Goal: Task Accomplishment & Management: Manage account settings

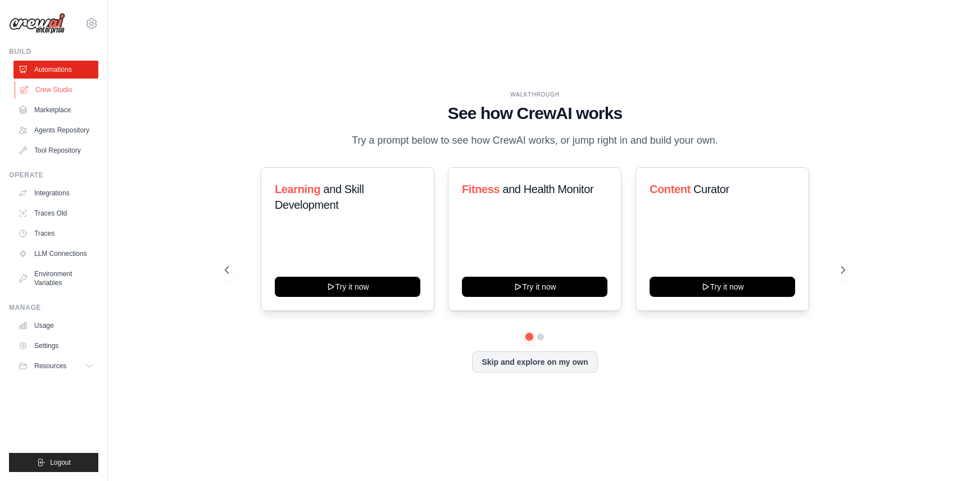
click at [61, 97] on link "Crew Studio" at bounding box center [57, 90] width 85 height 18
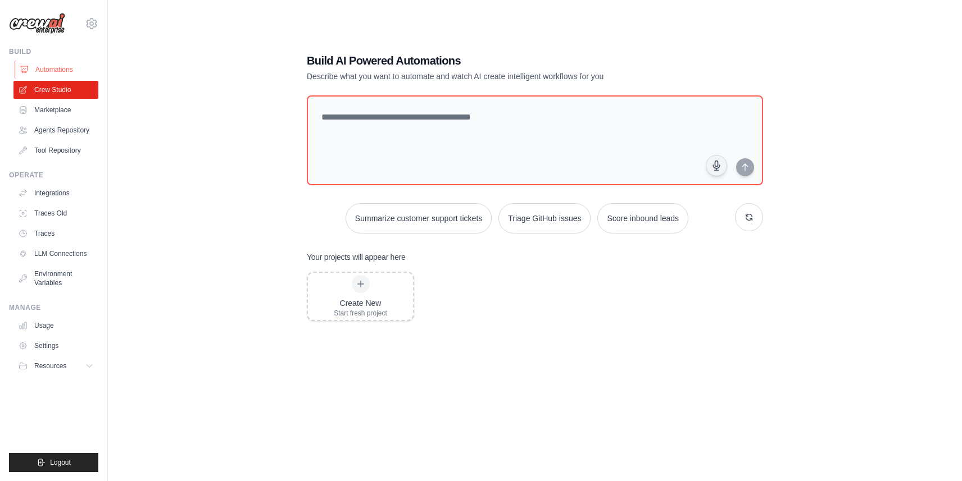
click at [60, 65] on link "Automations" at bounding box center [57, 70] width 85 height 18
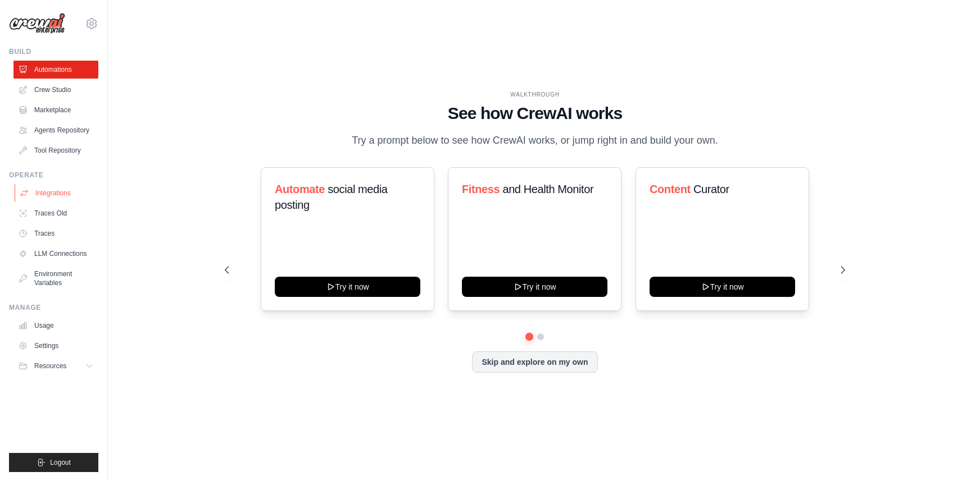
click at [67, 191] on link "Integrations" at bounding box center [57, 193] width 85 height 18
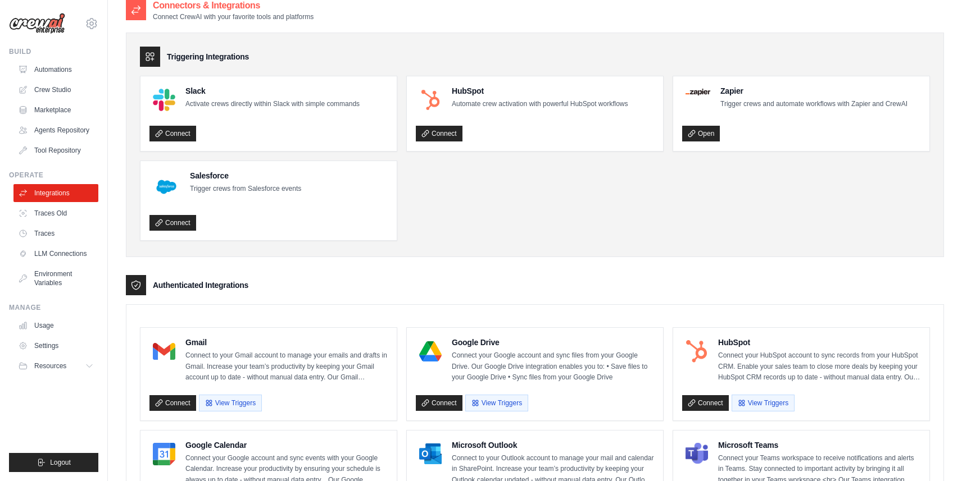
scroll to position [7, 0]
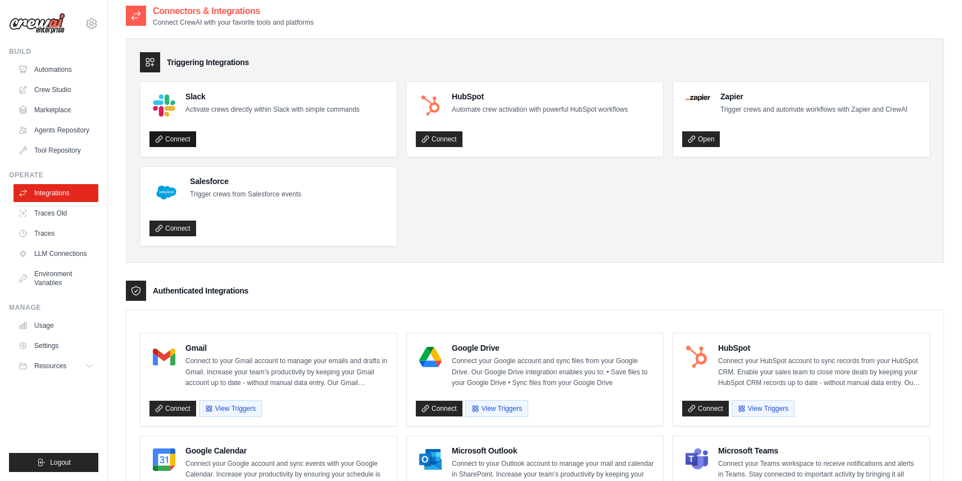
click at [183, 141] on link "Connect" at bounding box center [172, 139] width 47 height 16
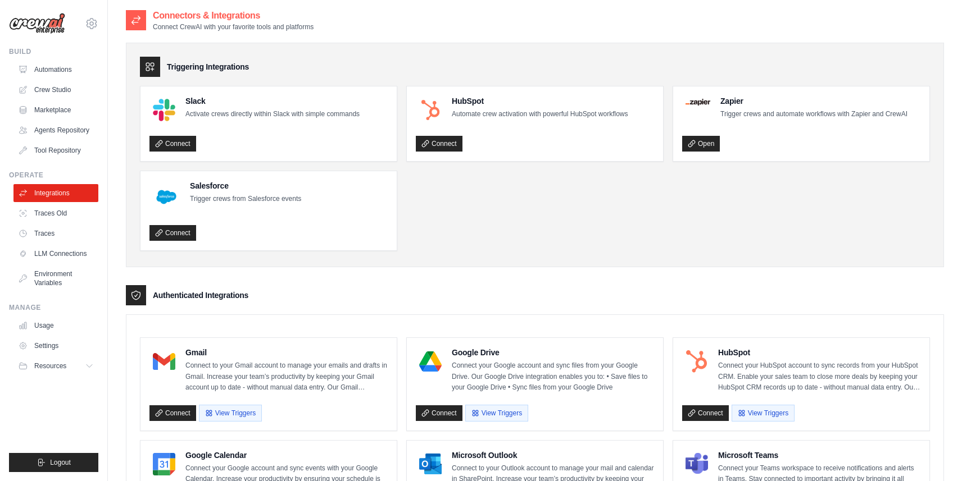
scroll to position [0, 0]
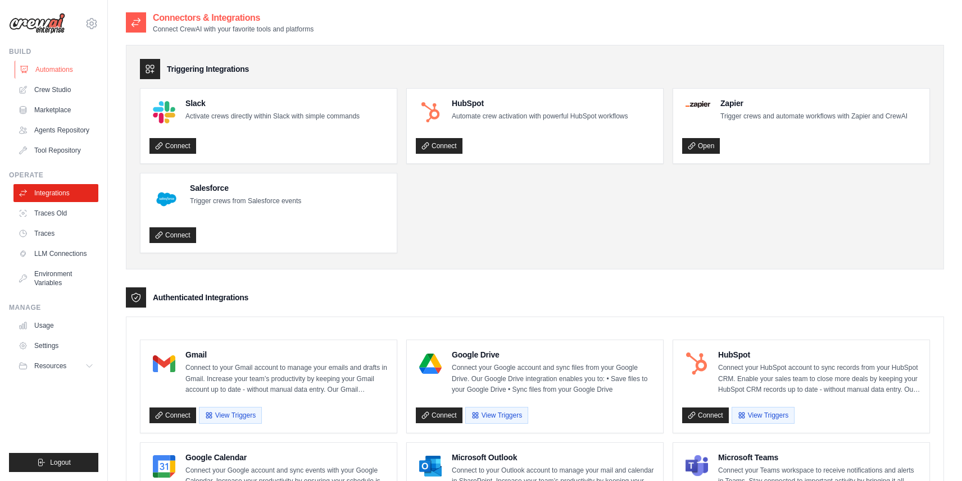
click at [67, 71] on link "Automations" at bounding box center [57, 70] width 85 height 18
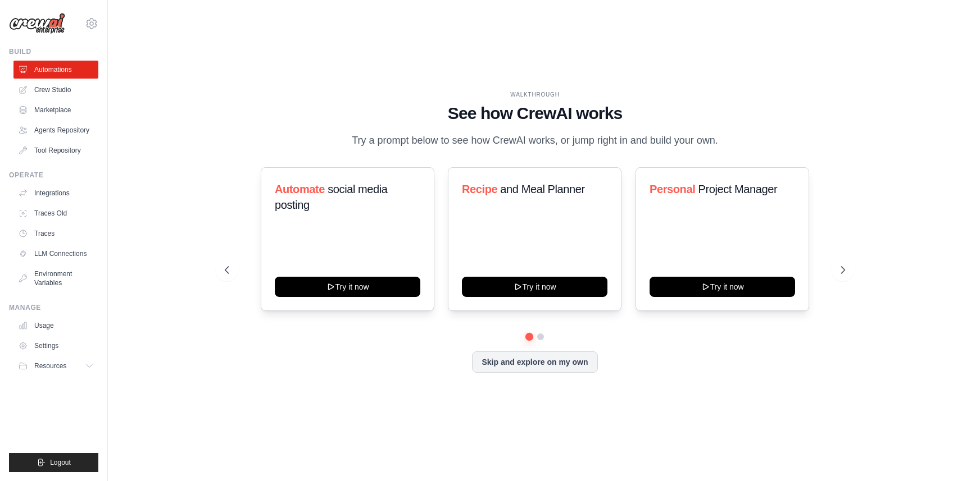
click at [70, 92] on link "Crew Studio" at bounding box center [55, 90] width 85 height 18
click at [62, 92] on link "Crew Studio" at bounding box center [57, 90] width 85 height 18
click at [60, 90] on link "Crew Studio" at bounding box center [57, 90] width 85 height 18
click at [60, 105] on link "Marketplace" at bounding box center [57, 110] width 85 height 18
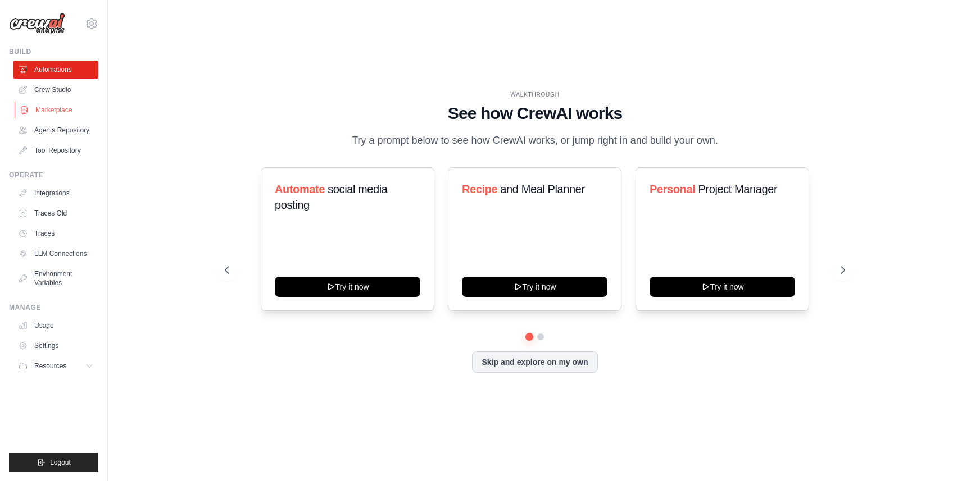
click at [60, 105] on link "Marketplace" at bounding box center [57, 110] width 85 height 18
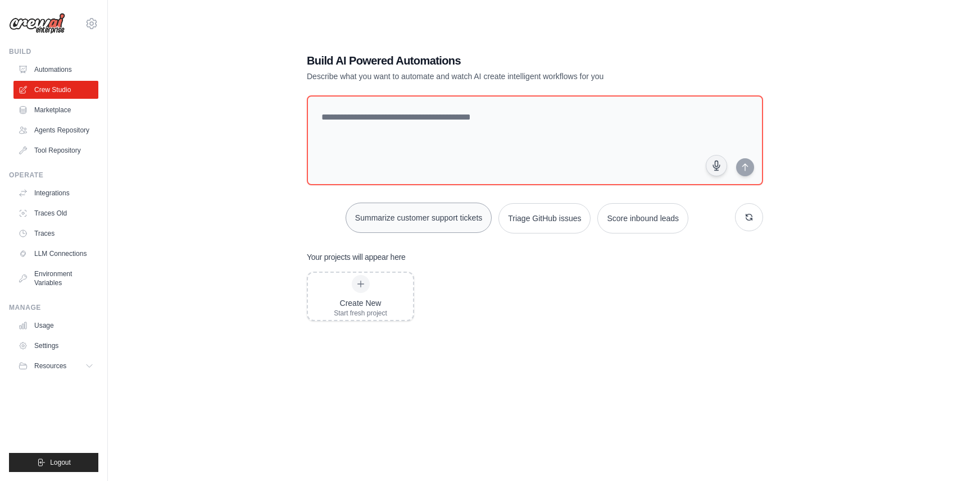
click at [433, 223] on button "Summarize customer support tickets" at bounding box center [418, 218] width 146 height 30
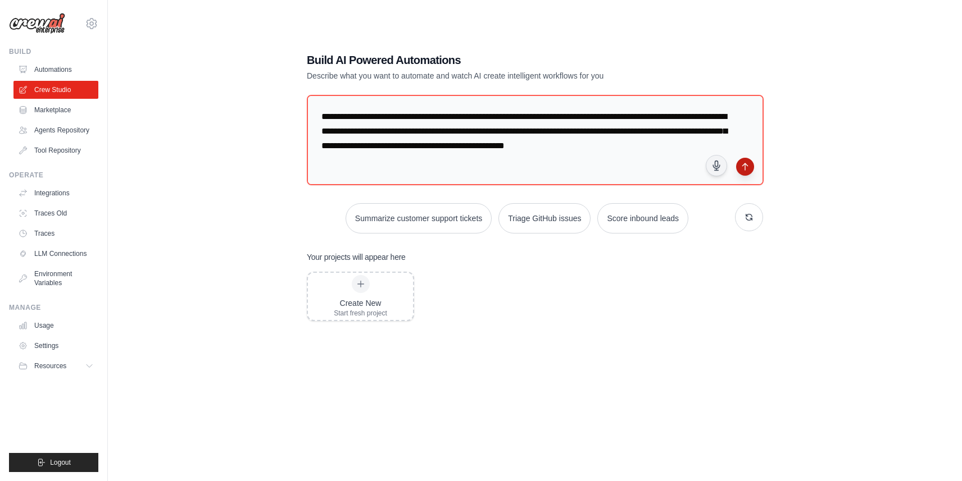
click at [746, 162] on icon "submit" at bounding box center [744, 166] width 9 height 9
click at [743, 209] on button "button" at bounding box center [749, 217] width 28 height 28
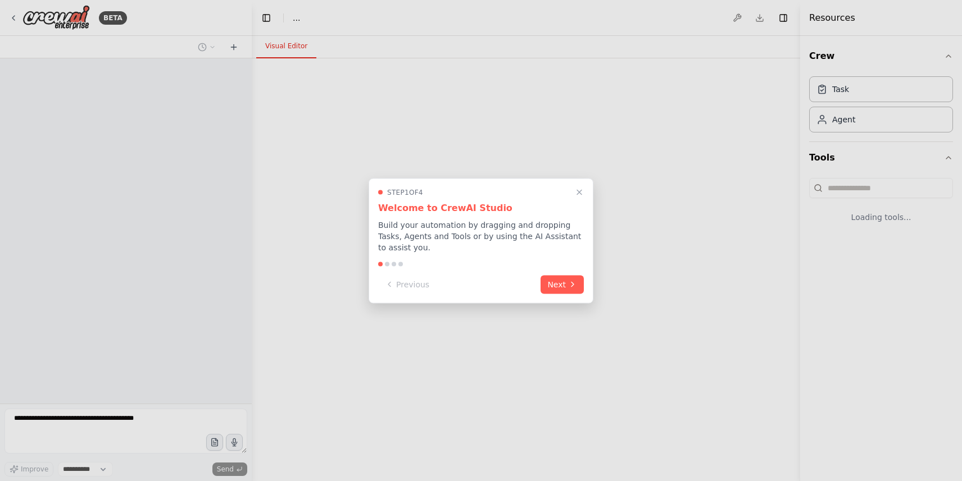
select select "****"
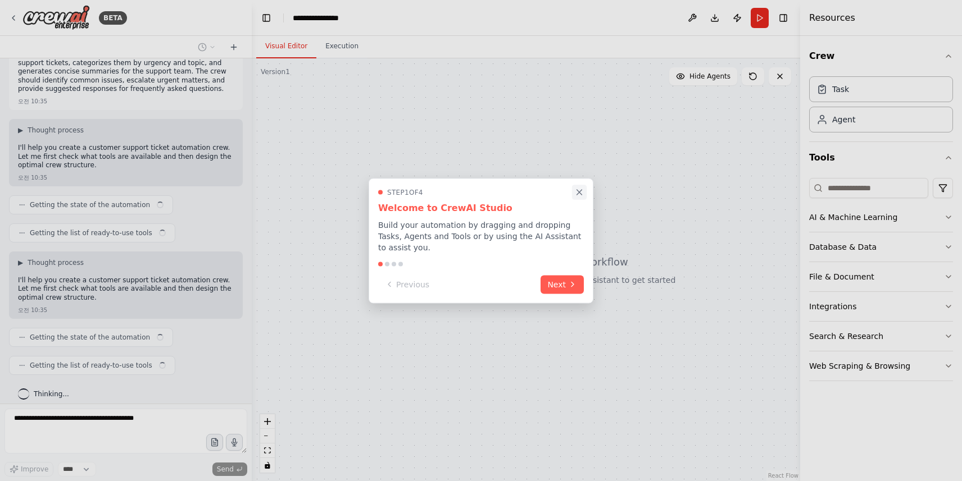
scroll to position [30, 0]
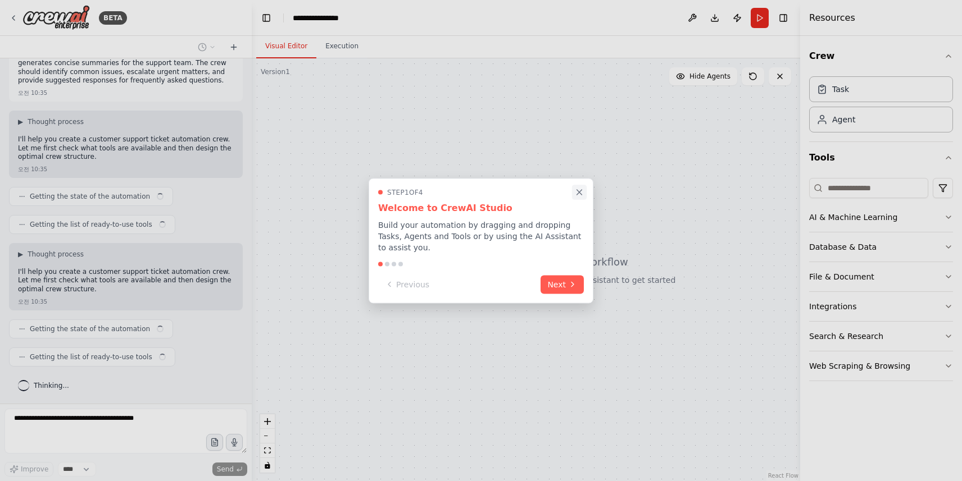
click at [580, 190] on icon "Close walkthrough" at bounding box center [579, 192] width 5 height 5
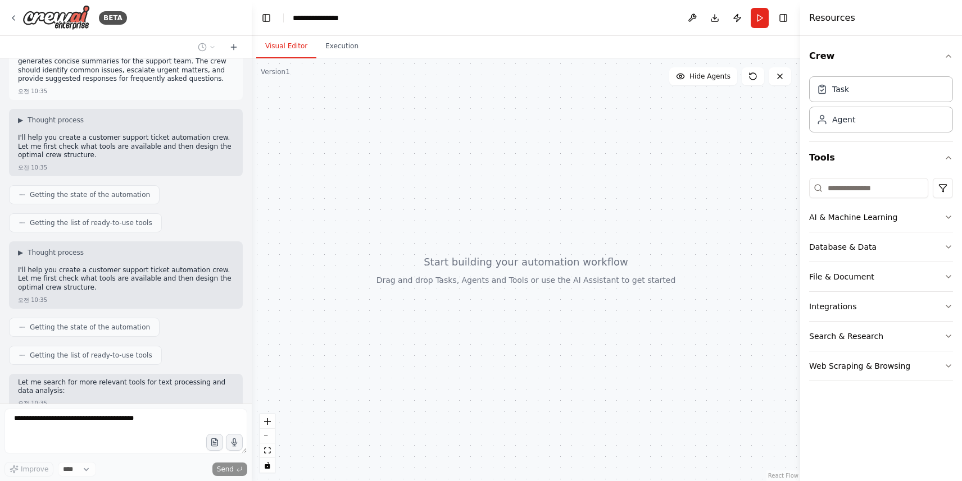
scroll to position [0, 0]
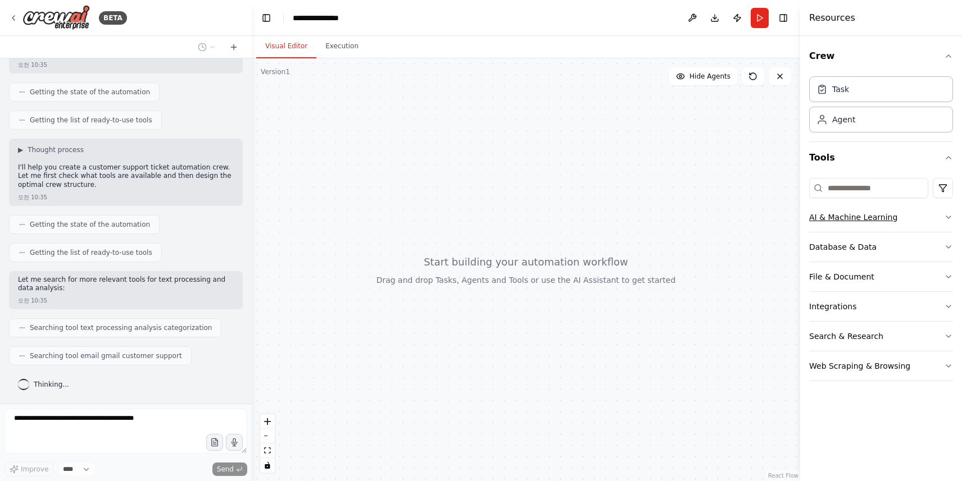
click at [855, 216] on div "AI & Machine Learning" at bounding box center [853, 217] width 88 height 11
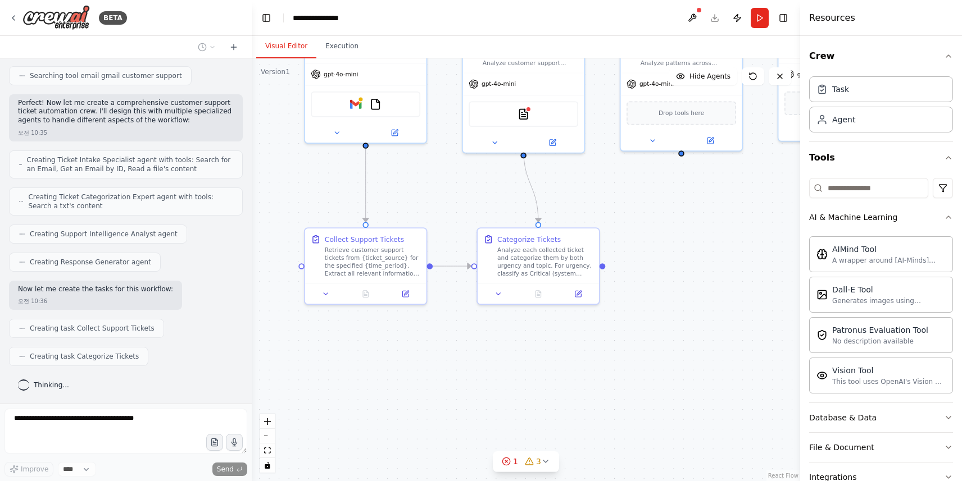
scroll to position [443, 0]
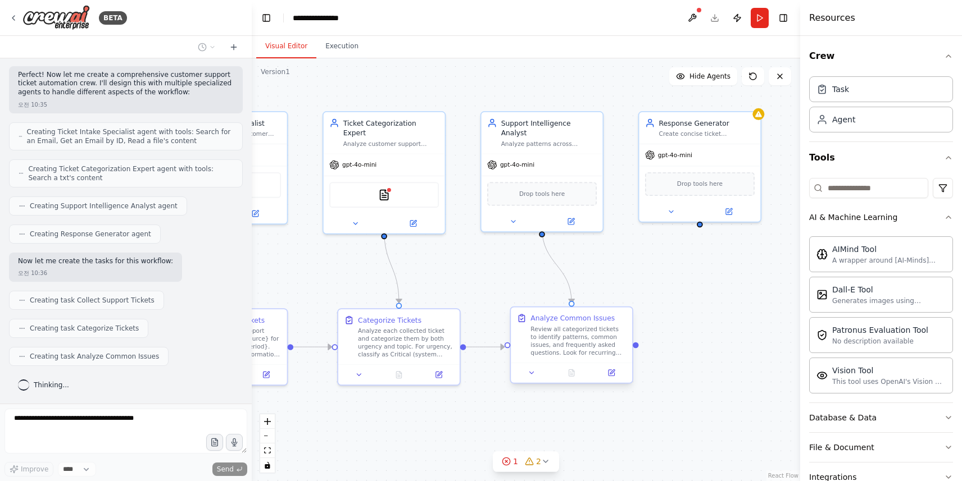
drag, startPoint x: 735, startPoint y: 349, endPoint x: 539, endPoint y: 317, distance: 199.2
click at [539, 317] on div ".deletable-edge-delete-btn { width: 20px; height: 20px; border: 0px solid #ffff…" at bounding box center [526, 269] width 548 height 423
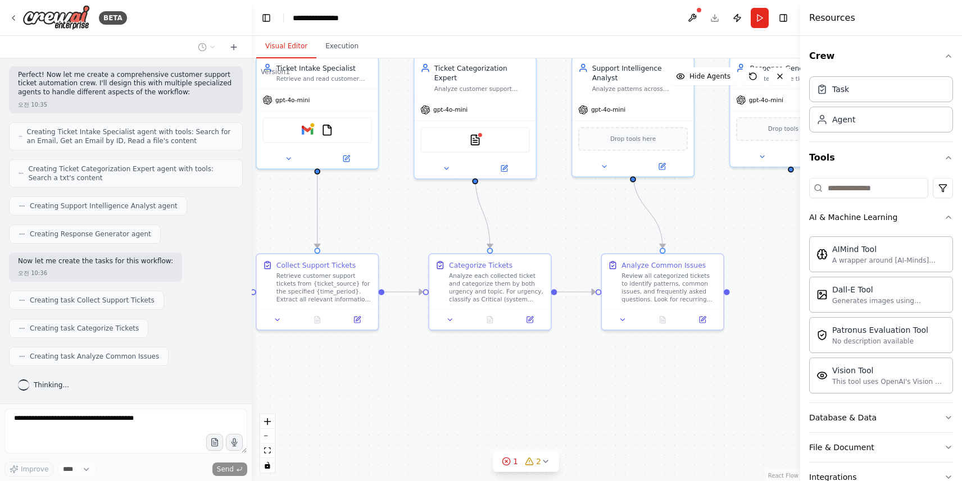
drag, startPoint x: 634, startPoint y: 328, endPoint x: 726, endPoint y: 273, distance: 107.3
click at [726, 273] on div ".deletable-edge-delete-btn { width: 20px; height: 20px; border: 0px solid #ffff…" at bounding box center [526, 269] width 548 height 423
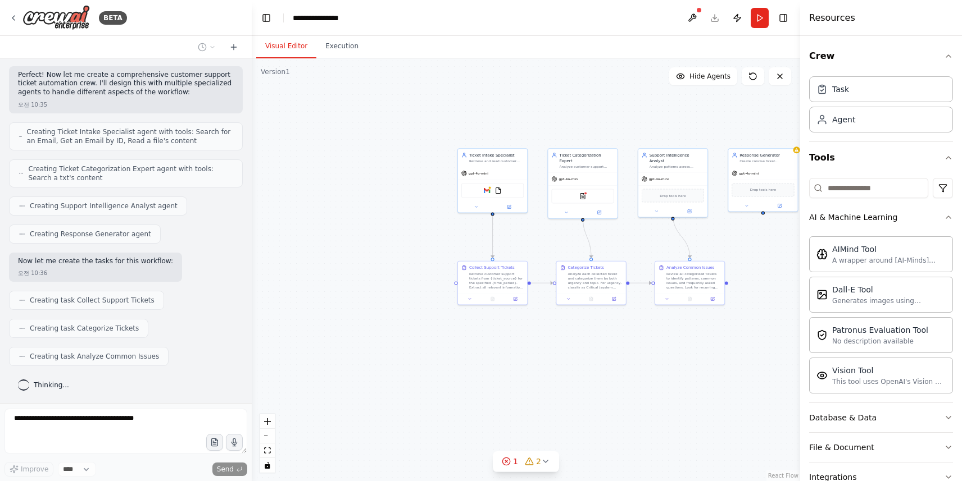
scroll to position [471, 0]
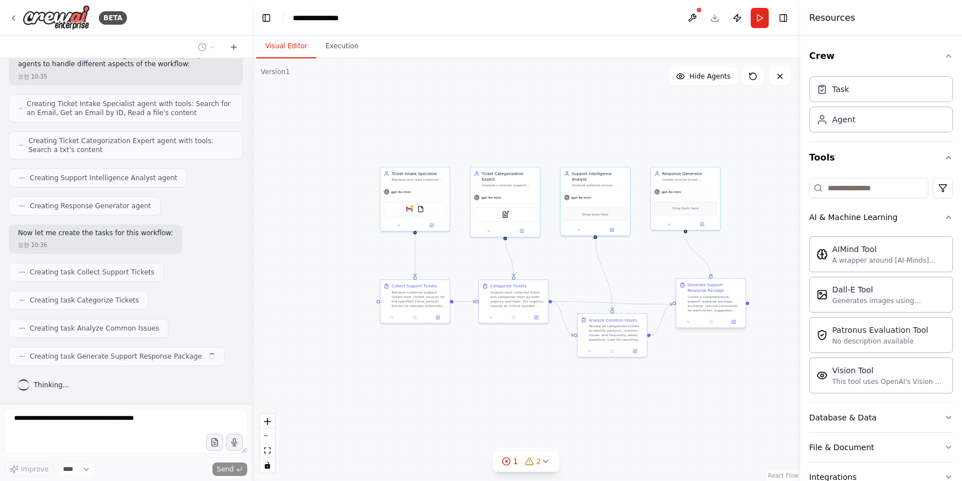
drag, startPoint x: 766, startPoint y: 268, endPoint x: 689, endPoint y: 287, distance: 79.7
click at [689, 288] on div ".deletable-edge-delete-btn { width: 20px; height: 20px; border: 0px solid #ffff…" at bounding box center [526, 269] width 548 height 423
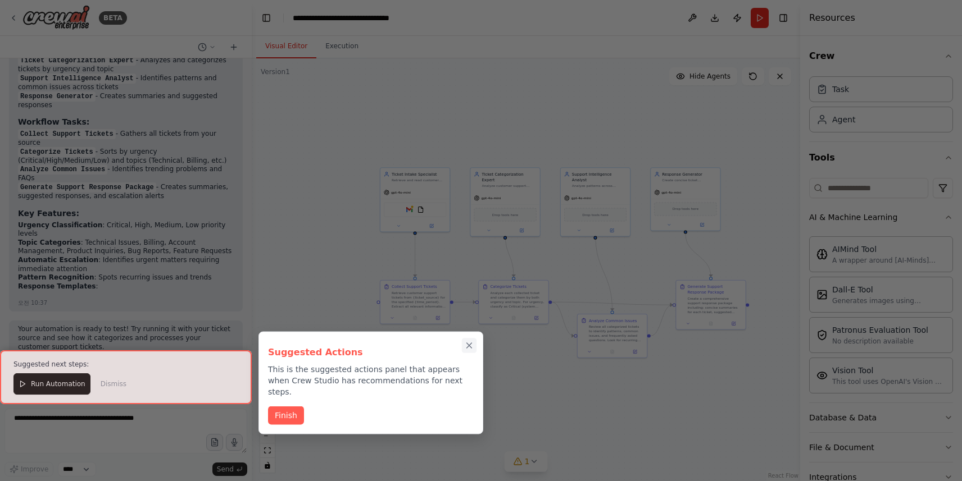
click at [467, 348] on icon "Close walkthrough" at bounding box center [469, 346] width 10 height 10
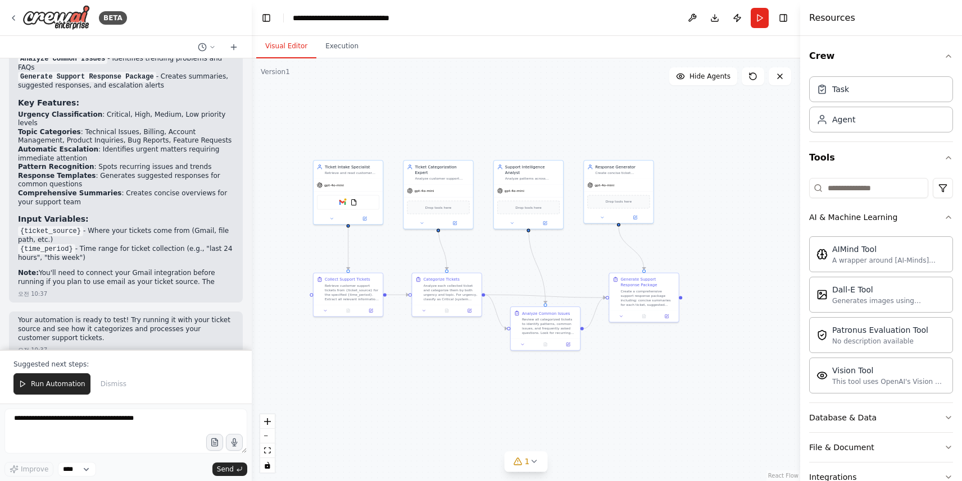
scroll to position [1415, 0]
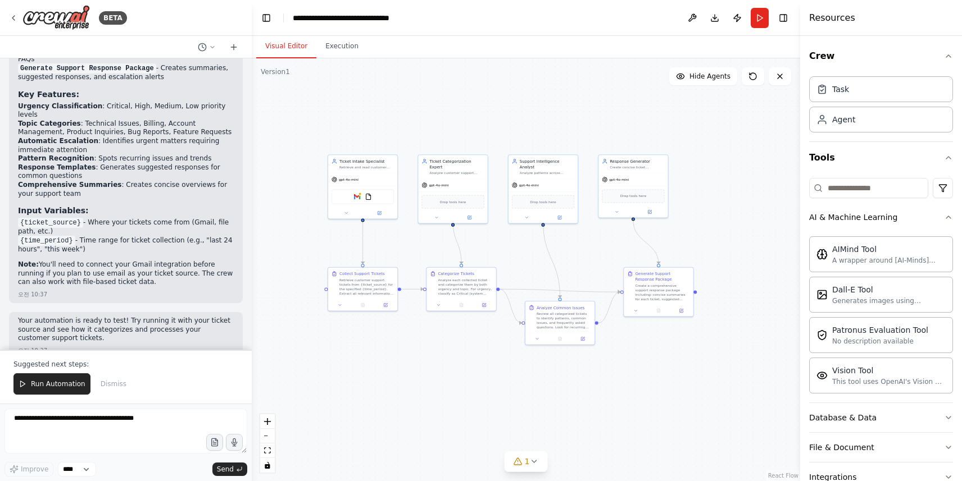
drag, startPoint x: 448, startPoint y: 369, endPoint x: 395, endPoint y: 356, distance: 53.8
click at [395, 356] on div ".deletable-edge-delete-btn { width: 20px; height: 20px; border: 0px solid #ffff…" at bounding box center [526, 269] width 548 height 423
click at [416, 249] on div ".deletable-edge-delete-btn { width: 20px; height: 20px; border: 0px solid #ffff…" at bounding box center [526, 269] width 548 height 423
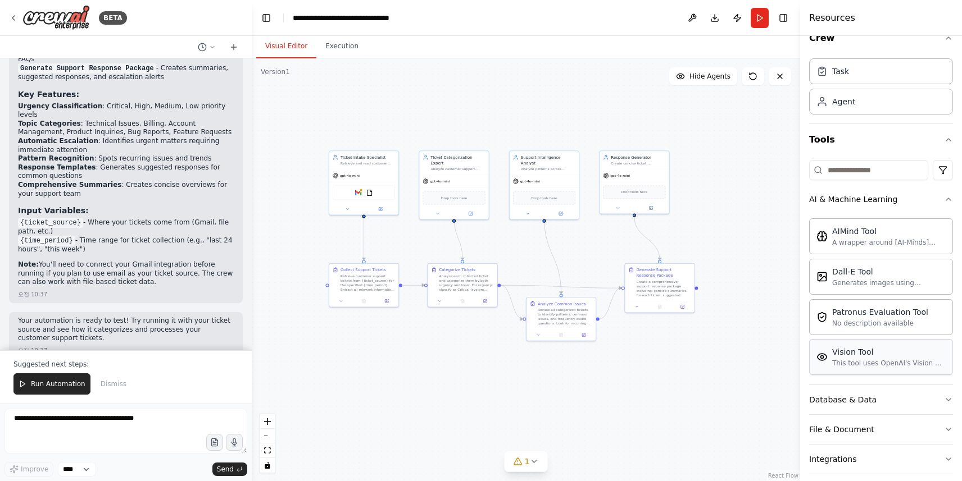
scroll to position [0, 0]
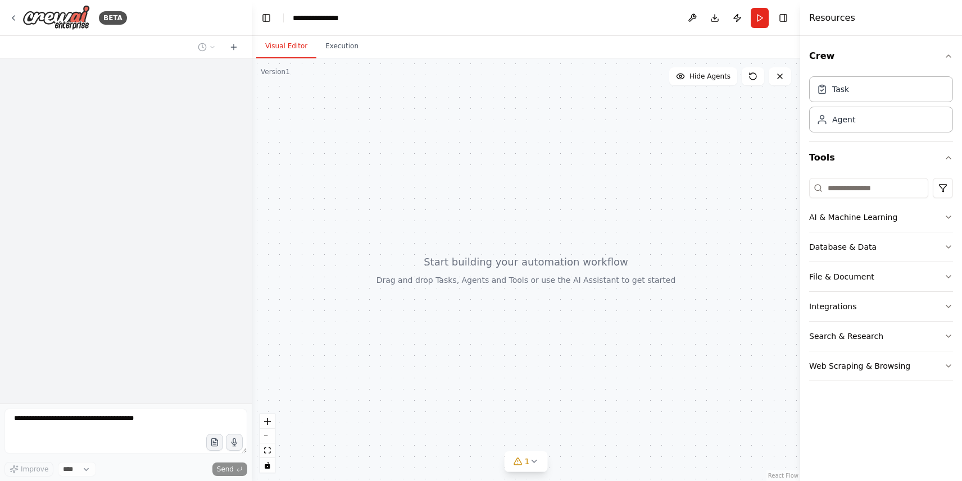
scroll to position [1229, 0]
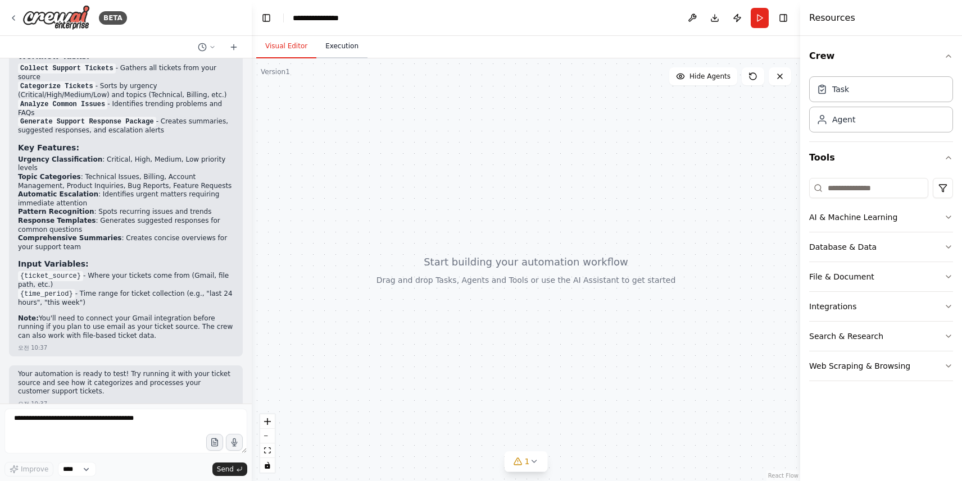
click at [350, 43] on button "Execution" at bounding box center [341, 47] width 51 height 24
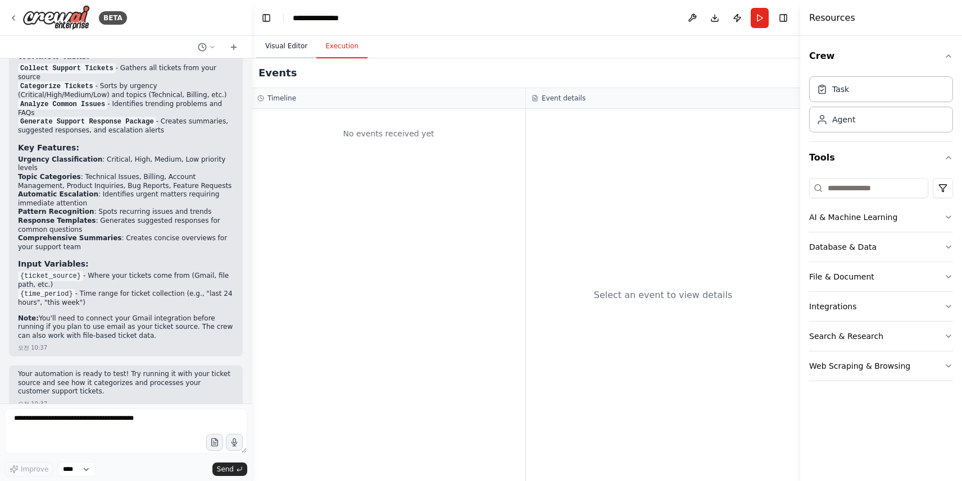
click at [299, 44] on button "Visual Editor" at bounding box center [286, 47] width 60 height 24
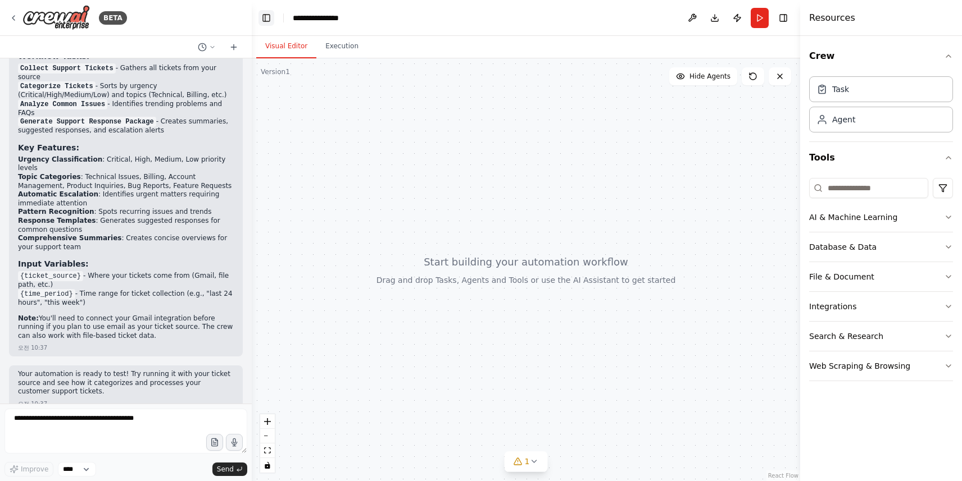
click at [268, 20] on button "Toggle Left Sidebar" at bounding box center [266, 18] width 16 height 16
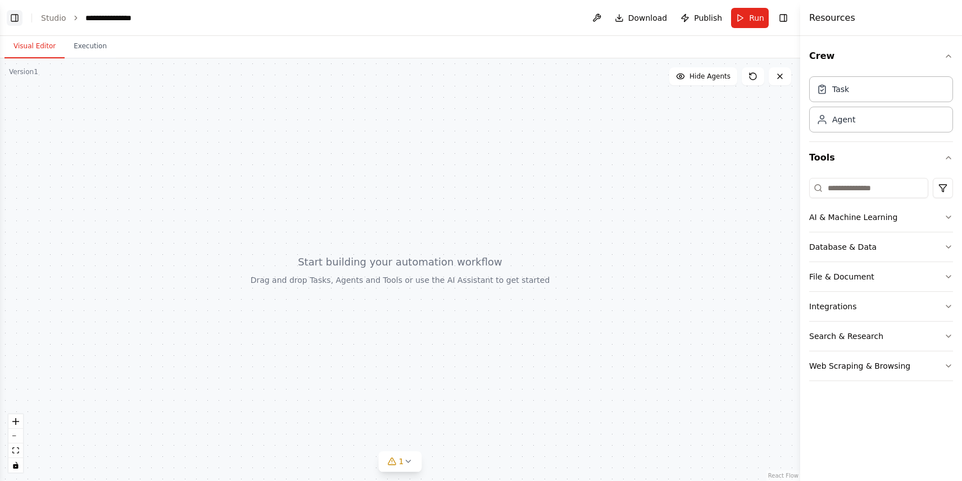
click at [11, 15] on button "Toggle Left Sidebar" at bounding box center [15, 18] width 16 height 16
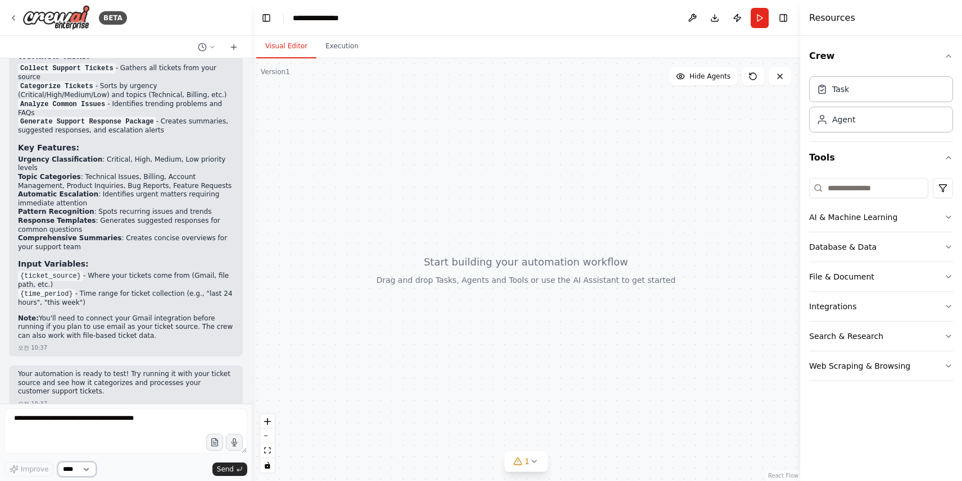
click at [67, 471] on select "****" at bounding box center [77, 469] width 38 height 15
click at [88, 470] on select "****" at bounding box center [77, 469] width 38 height 15
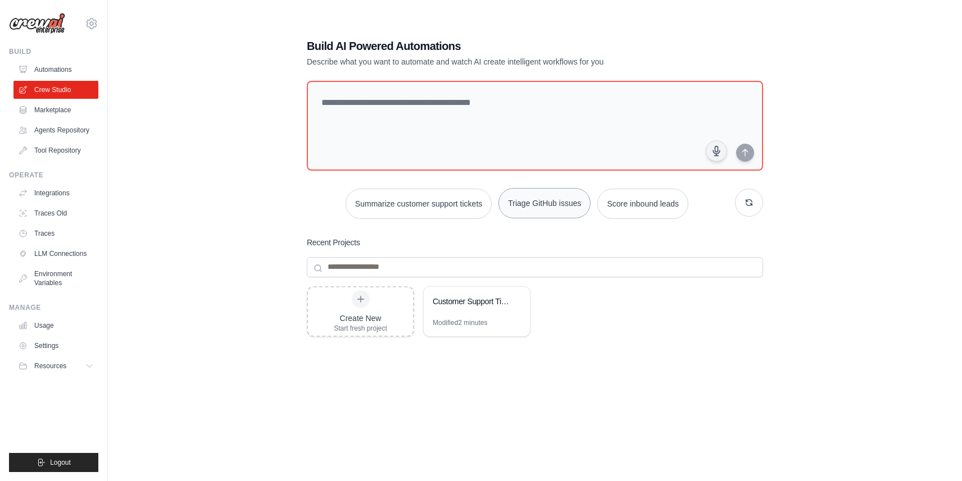
click at [552, 209] on button "Triage GitHub issues" at bounding box center [544, 203] width 92 height 30
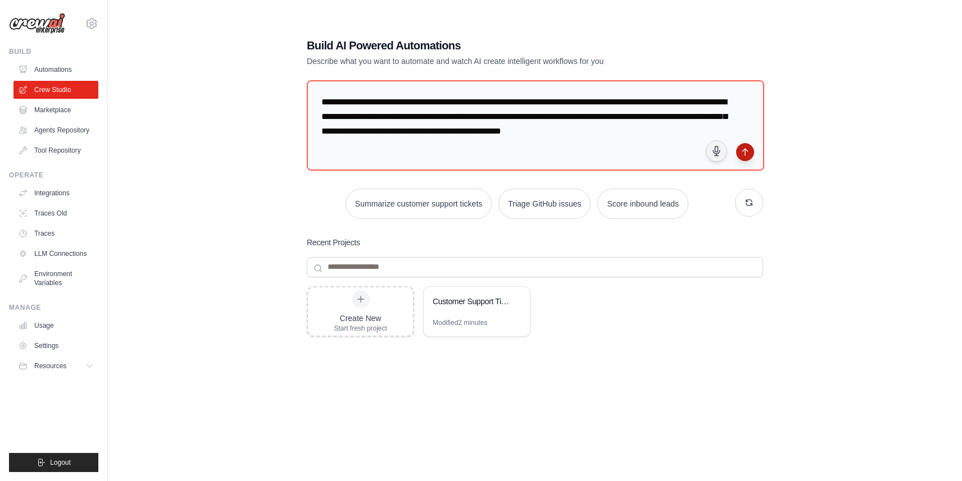
click at [744, 150] on icon "submit" at bounding box center [744, 152] width 5 height 7
click at [58, 103] on link "Marketplace" at bounding box center [57, 110] width 85 height 18
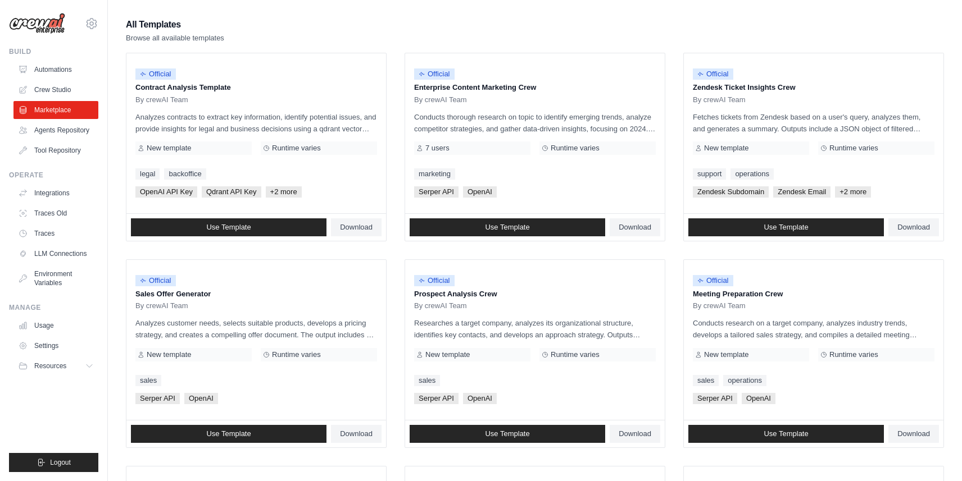
scroll to position [107, 0]
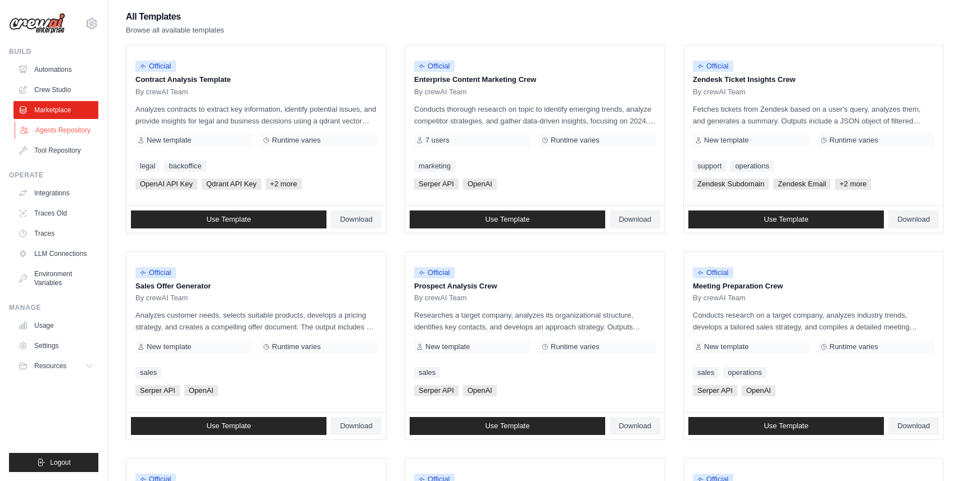
click at [75, 132] on link "Agents Repository" at bounding box center [57, 130] width 85 height 18
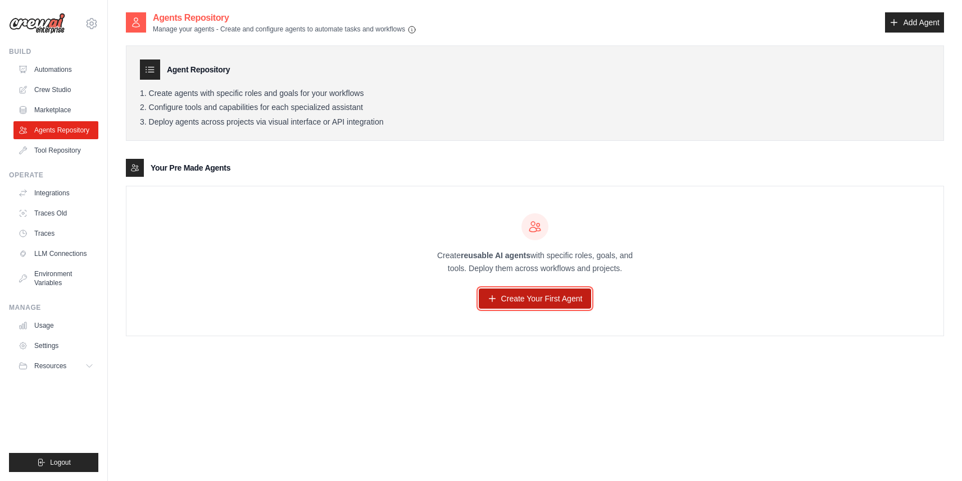
click at [553, 304] on link "Create Your First Agent" at bounding box center [535, 299] width 113 height 20
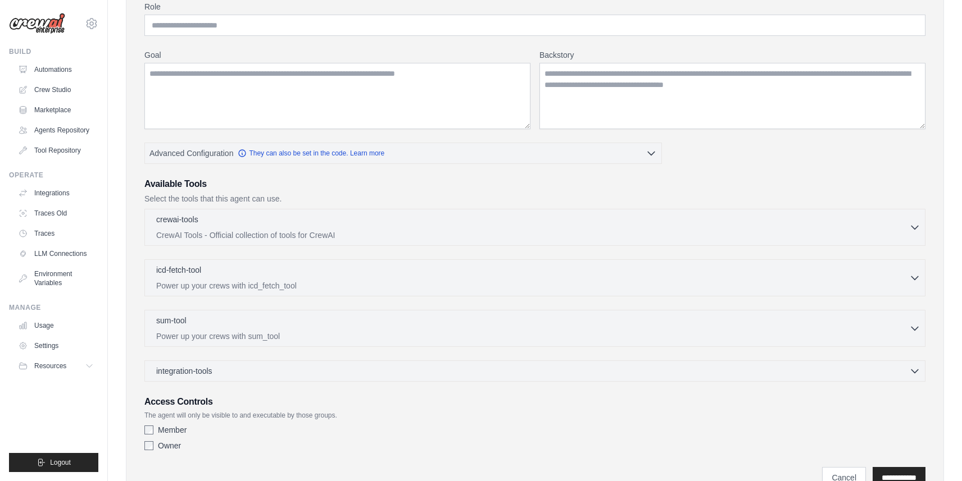
scroll to position [104, 0]
click at [363, 224] on div "crewai-tools 0 selected" at bounding box center [532, 218] width 753 height 13
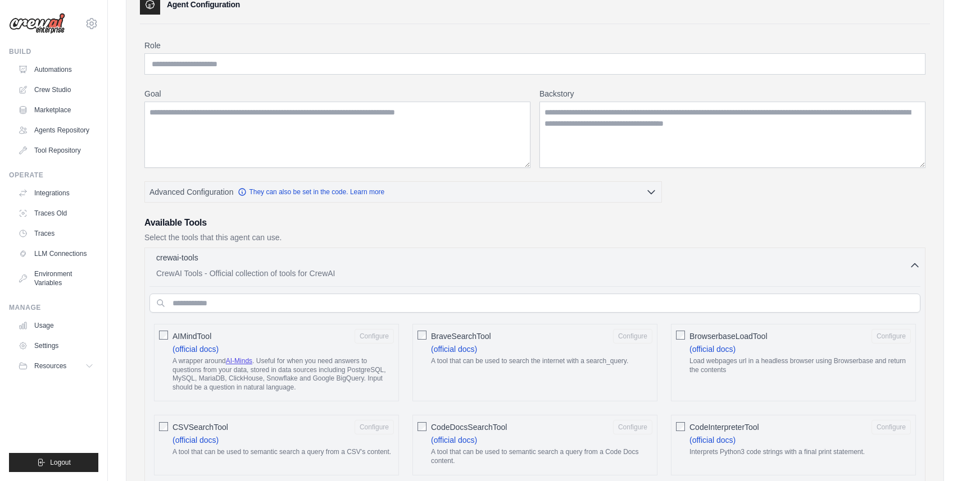
click at [368, 265] on div "crewai-tools 0 selected" at bounding box center [532, 258] width 753 height 13
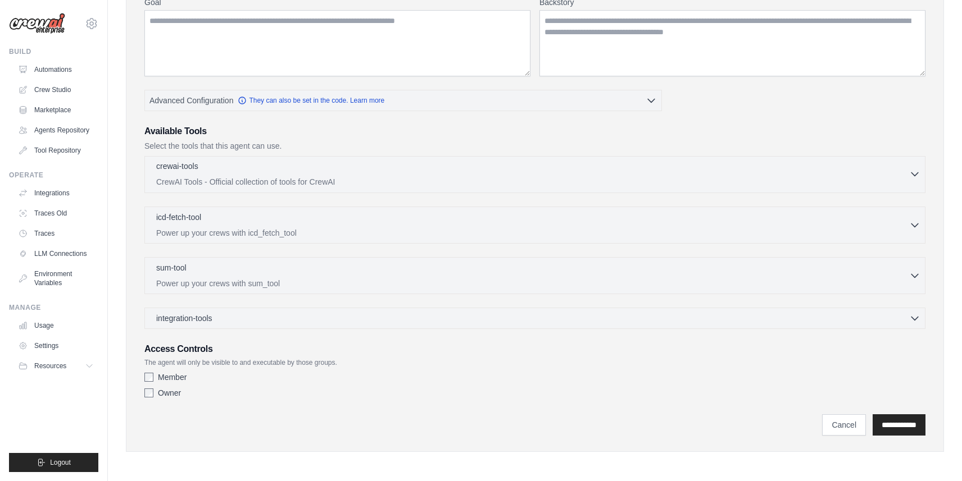
scroll to position [0, 0]
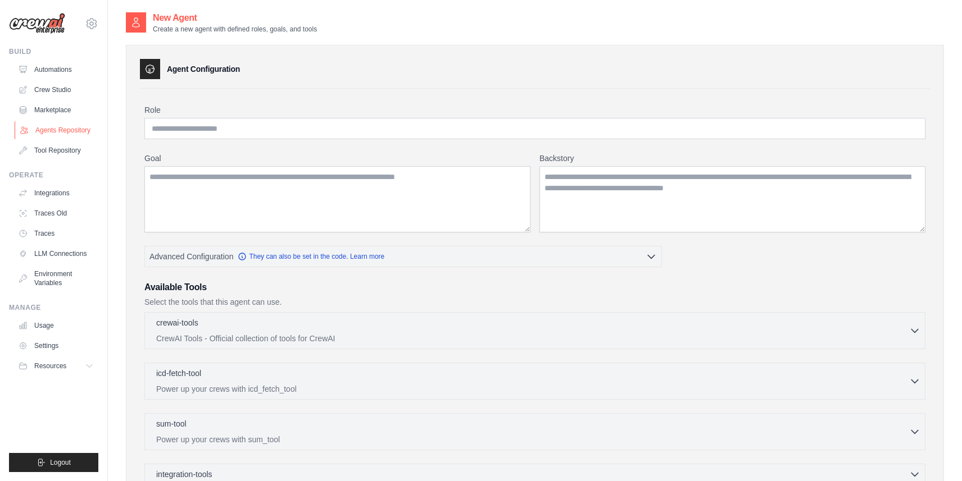
click at [70, 131] on link "Agents Repository" at bounding box center [57, 130] width 85 height 18
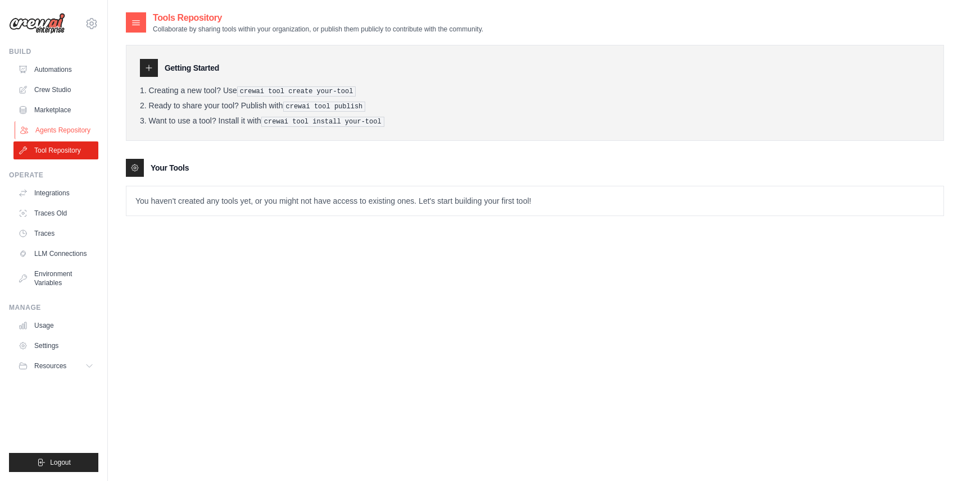
click at [65, 135] on link "Agents Repository" at bounding box center [57, 130] width 85 height 18
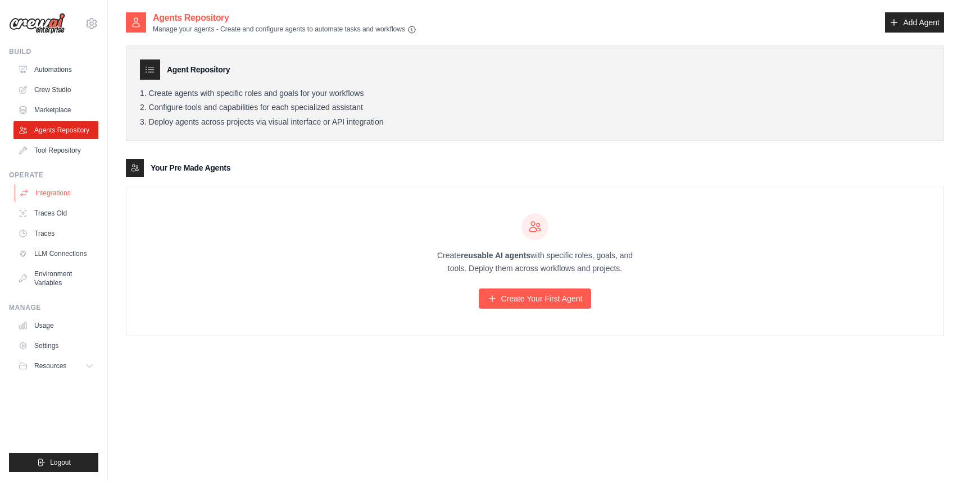
click at [60, 187] on link "Integrations" at bounding box center [57, 193] width 85 height 18
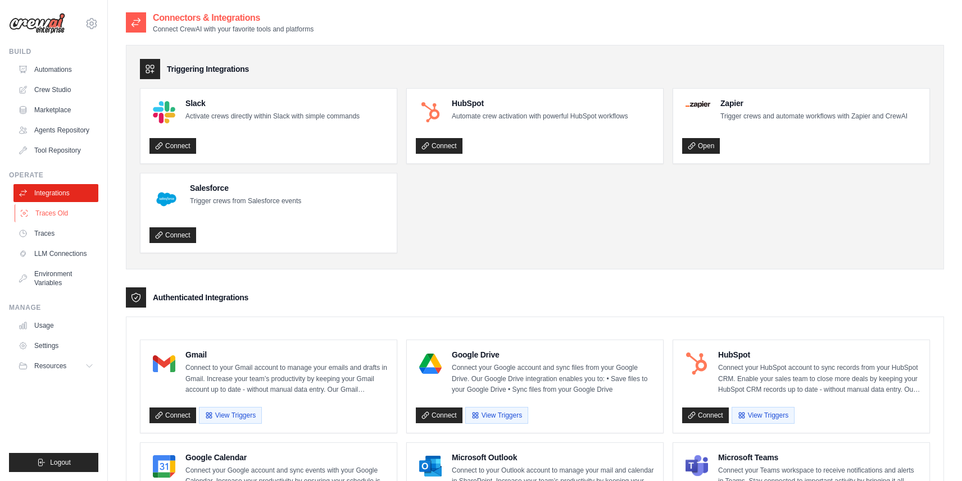
click at [61, 211] on link "Traces Old" at bounding box center [57, 213] width 85 height 18
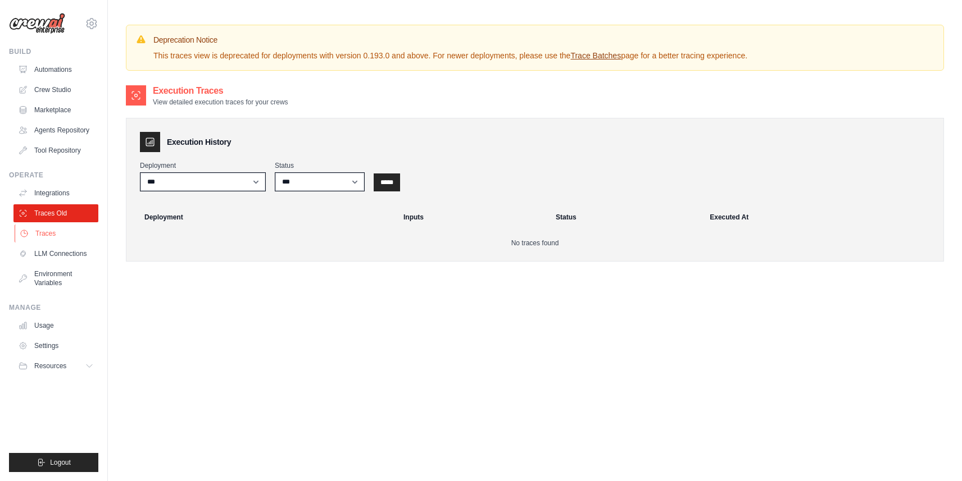
click at [54, 238] on link "Traces" at bounding box center [57, 234] width 85 height 18
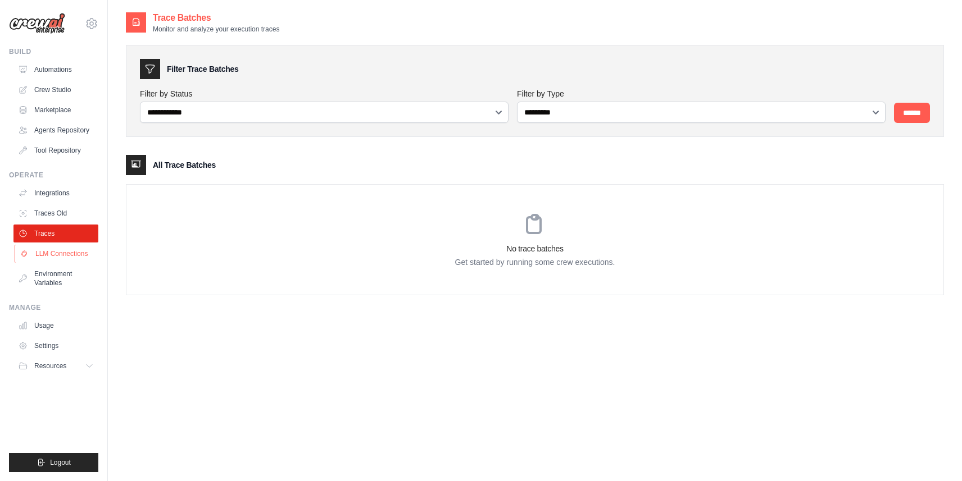
click at [58, 259] on link "LLM Connections" at bounding box center [57, 254] width 85 height 18
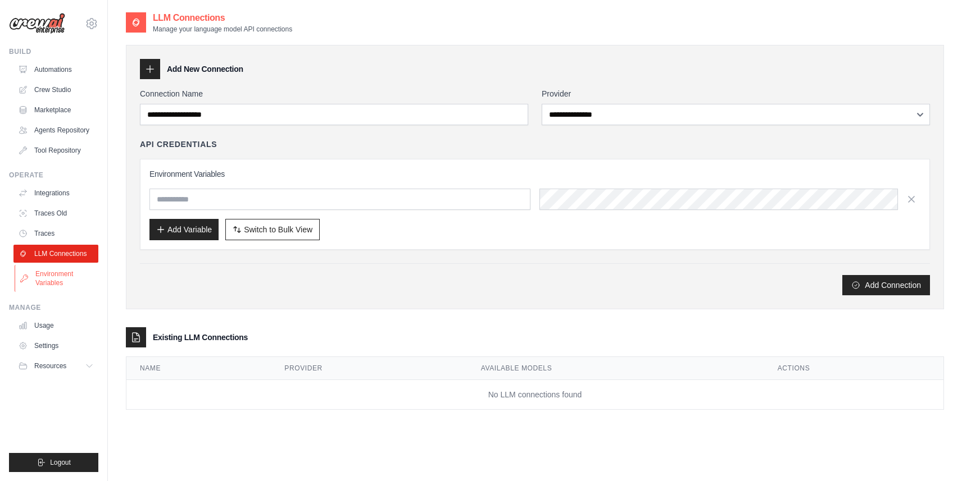
click at [58, 285] on link "Environment Variables" at bounding box center [57, 278] width 85 height 27
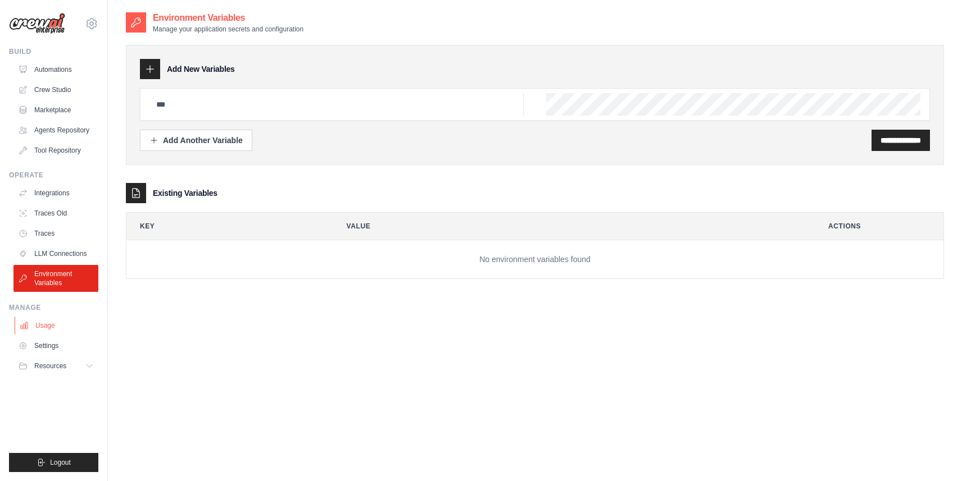
click at [57, 318] on link "Usage" at bounding box center [57, 326] width 85 height 18
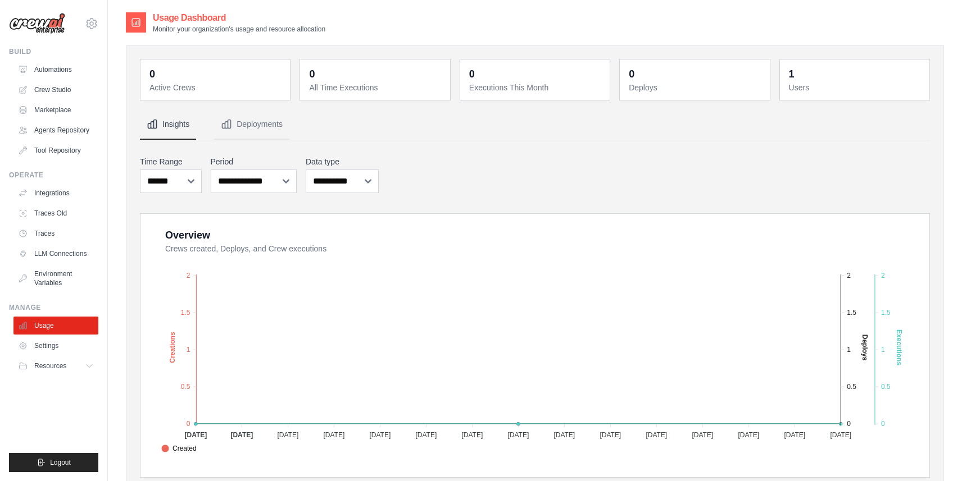
click at [44, 119] on ul "Automations Crew Studio Marketplace Agents Repository Tool Repository" at bounding box center [55, 110] width 85 height 99
click at [44, 111] on link "Marketplace" at bounding box center [57, 110] width 85 height 18
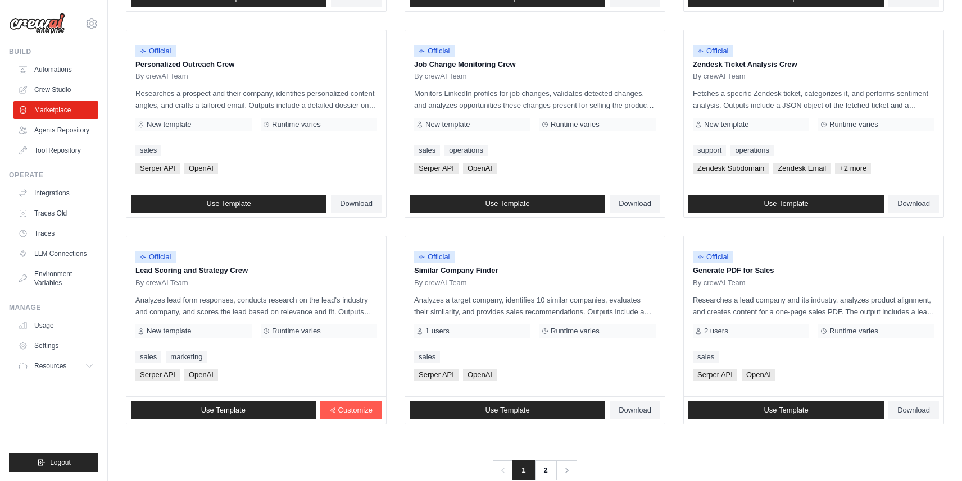
scroll to position [559, 0]
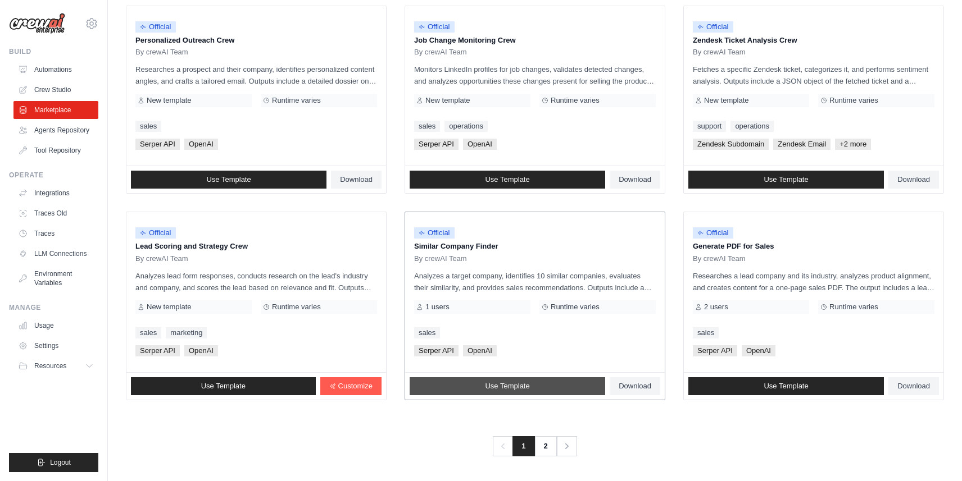
click at [516, 386] on span "Use Template" at bounding box center [507, 386] width 44 height 9
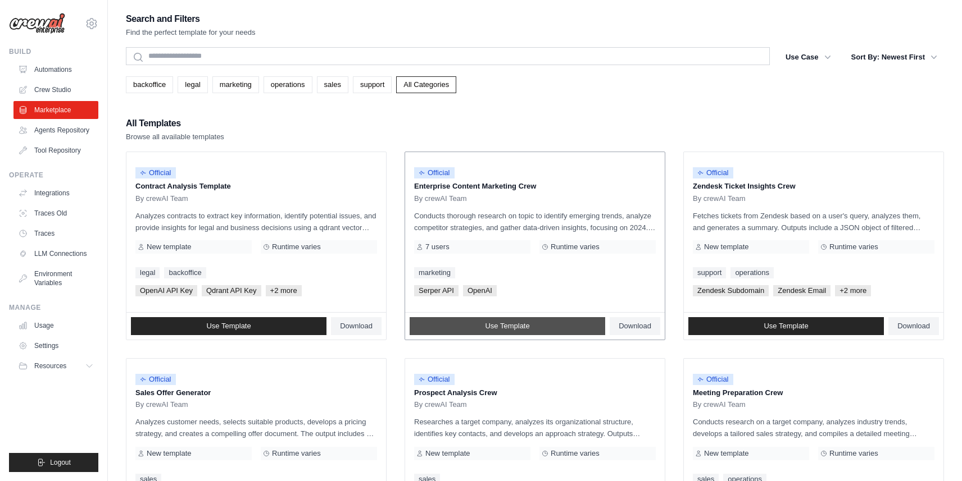
click at [588, 326] on link "Use Template" at bounding box center [506, 326] width 195 height 18
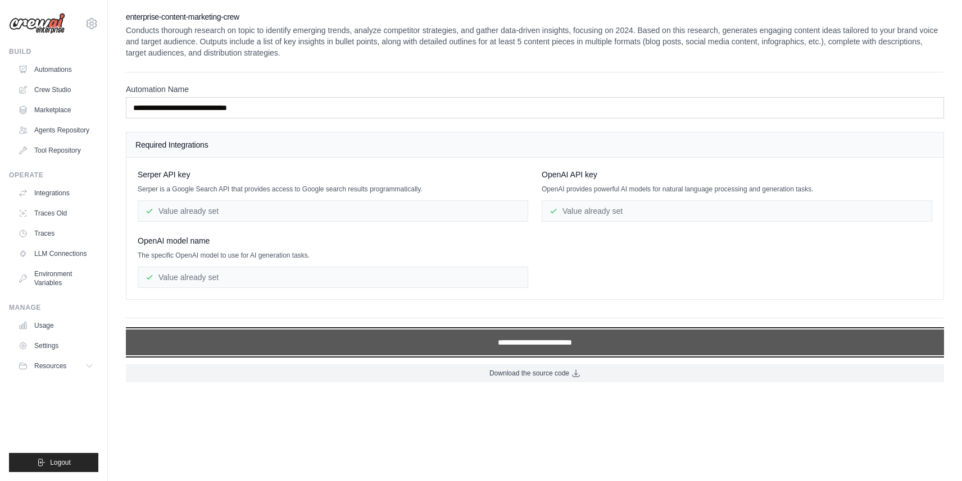
click at [475, 341] on input "**********" at bounding box center [535, 343] width 818 height 26
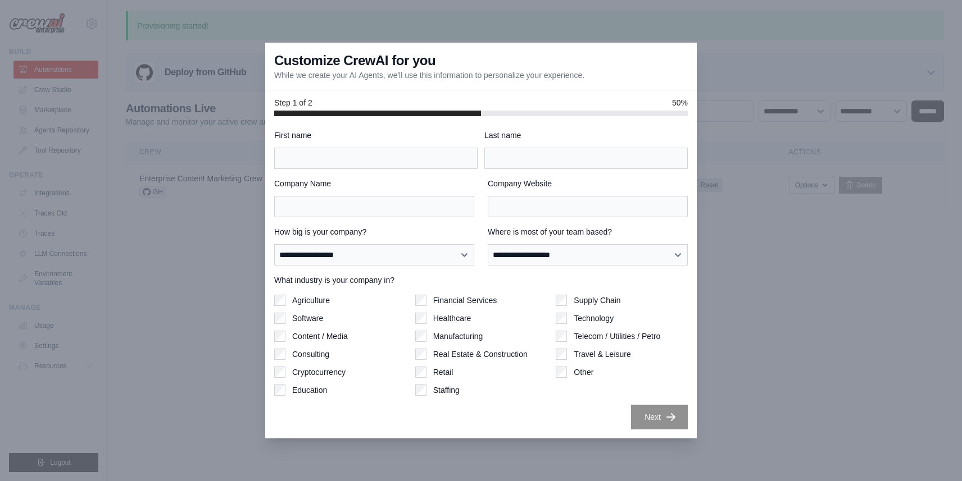
drag, startPoint x: 376, startPoint y: 74, endPoint x: 577, endPoint y: 74, distance: 201.1
click at [577, 74] on div "Customize CrewAI for you While we create your AI Agents, we'll use this informa…" at bounding box center [480, 67] width 431 height 48
click at [443, 167] on input "First name" at bounding box center [375, 158] width 203 height 21
type input "**"
type input "*"
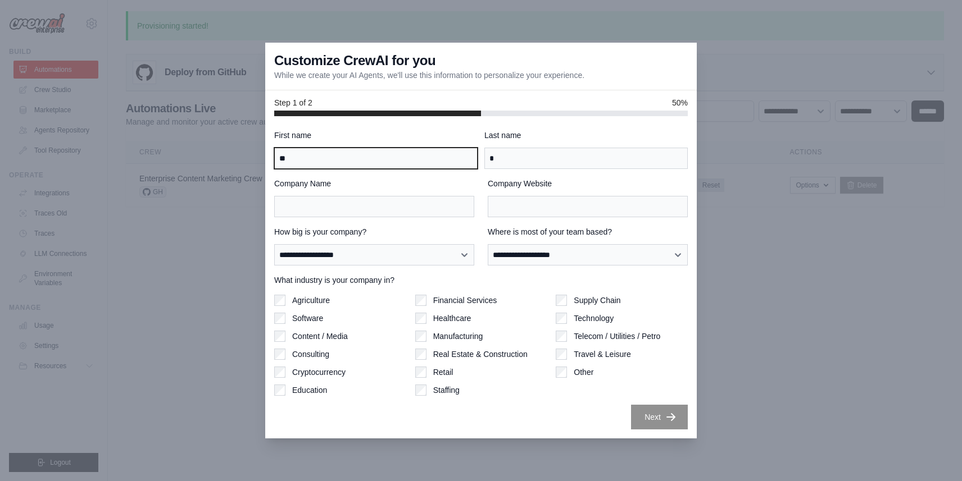
drag, startPoint x: 370, startPoint y: 155, endPoint x: 275, endPoint y: 153, distance: 94.9
click at [275, 153] on input "**" at bounding box center [375, 158] width 203 height 21
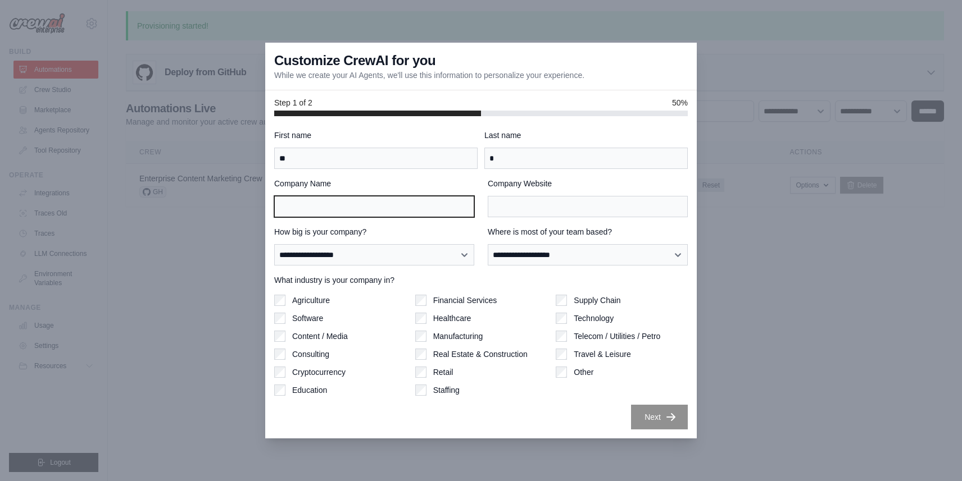
click at [458, 208] on input "Company Name" at bounding box center [374, 206] width 200 height 21
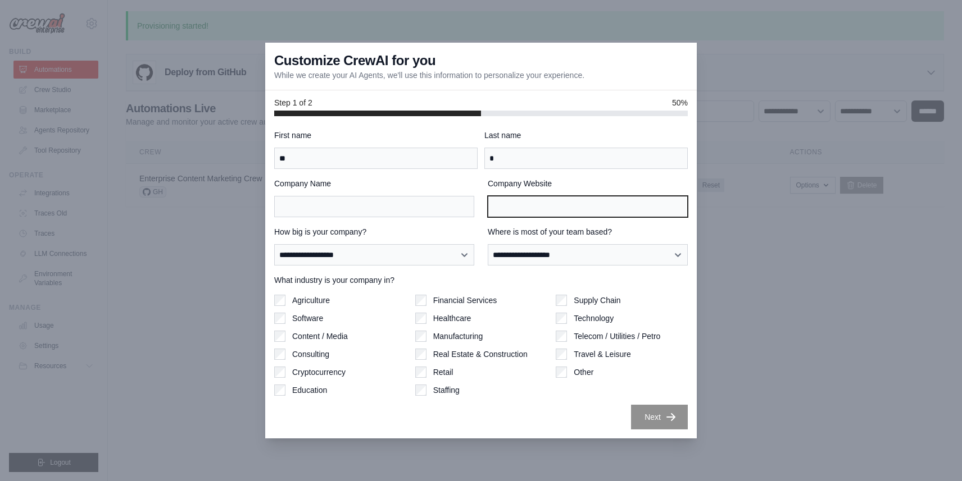
click at [548, 202] on input "Company Website" at bounding box center [588, 206] width 200 height 21
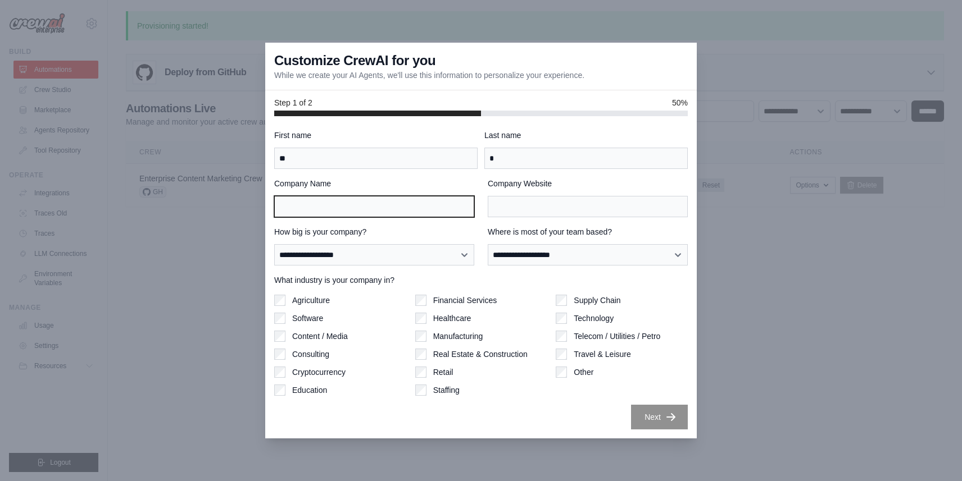
click at [466, 204] on input "Company Name" at bounding box center [374, 206] width 200 height 21
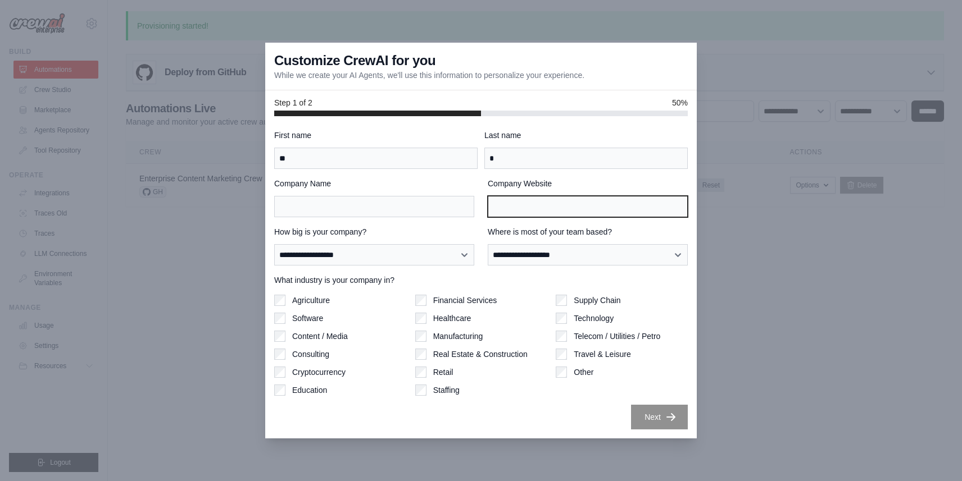
click at [514, 204] on input "Company Website" at bounding box center [588, 206] width 200 height 21
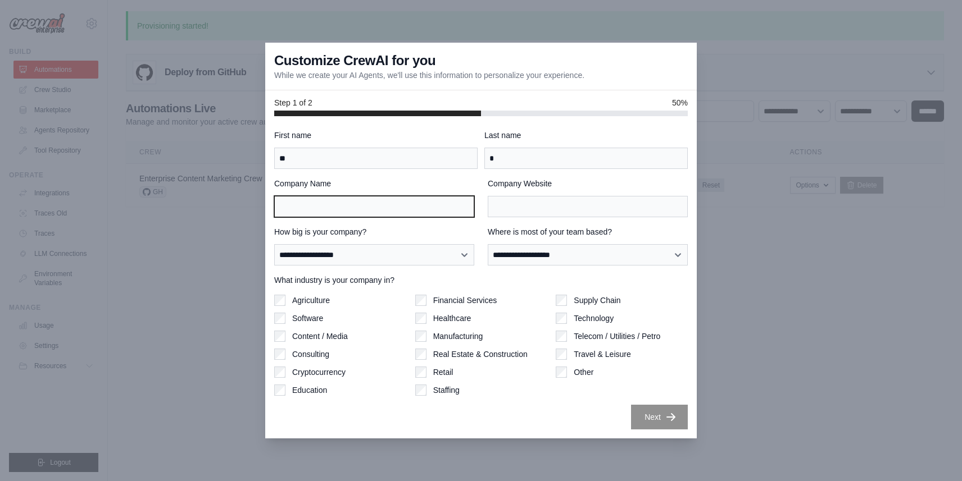
click at [366, 204] on input "Company Name" at bounding box center [374, 206] width 200 height 21
type input "*"
type input "*********"
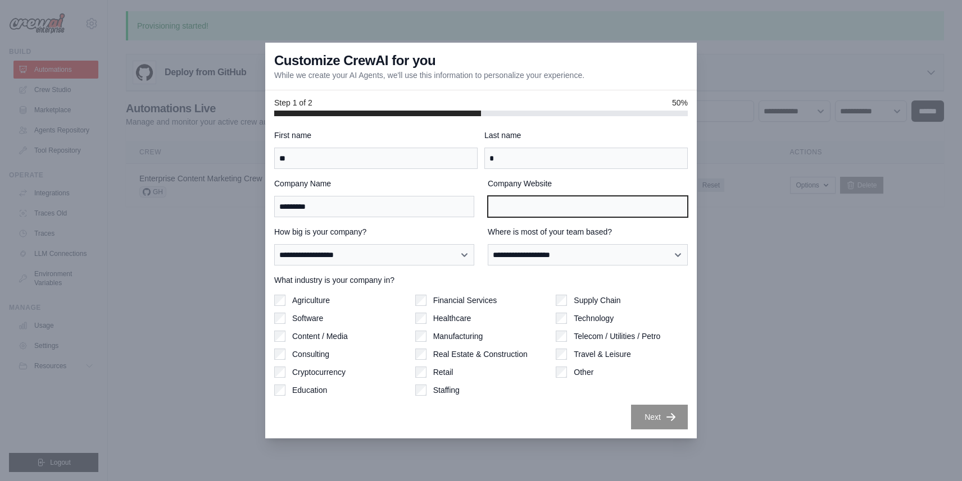
click at [639, 202] on input "Company Website" at bounding box center [588, 206] width 200 height 21
click at [562, 202] on input "Company Website" at bounding box center [588, 206] width 200 height 21
type input "*"
type input "**********"
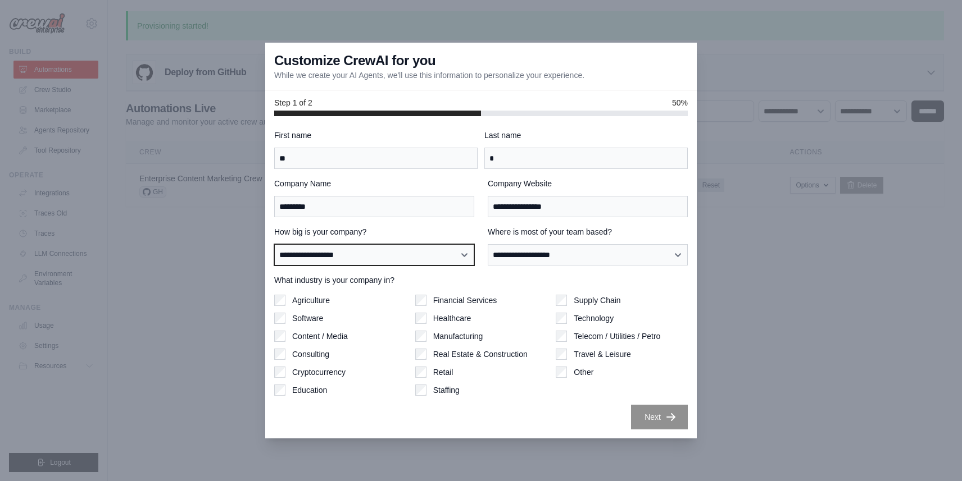
click at [391, 264] on select "**********" at bounding box center [374, 254] width 200 height 21
select select "**********"
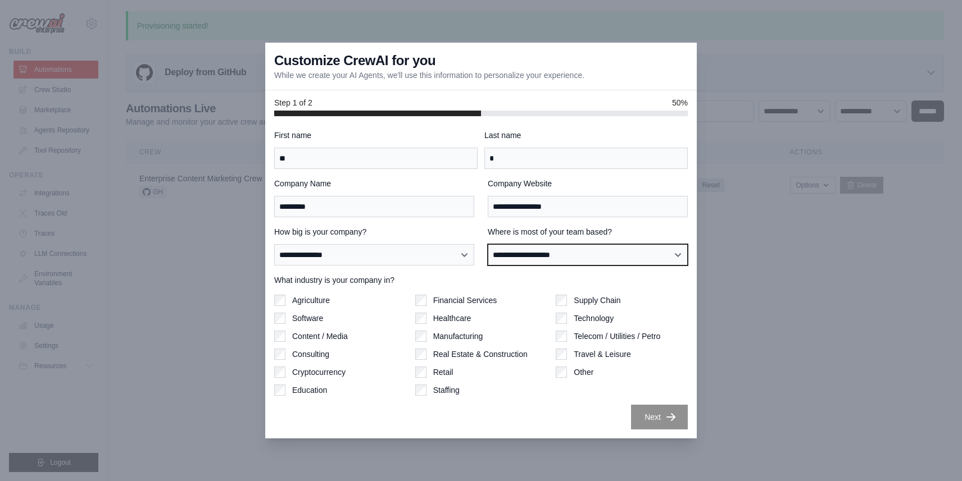
click at [529, 256] on select "**********" at bounding box center [588, 254] width 200 height 21
select select "**********"
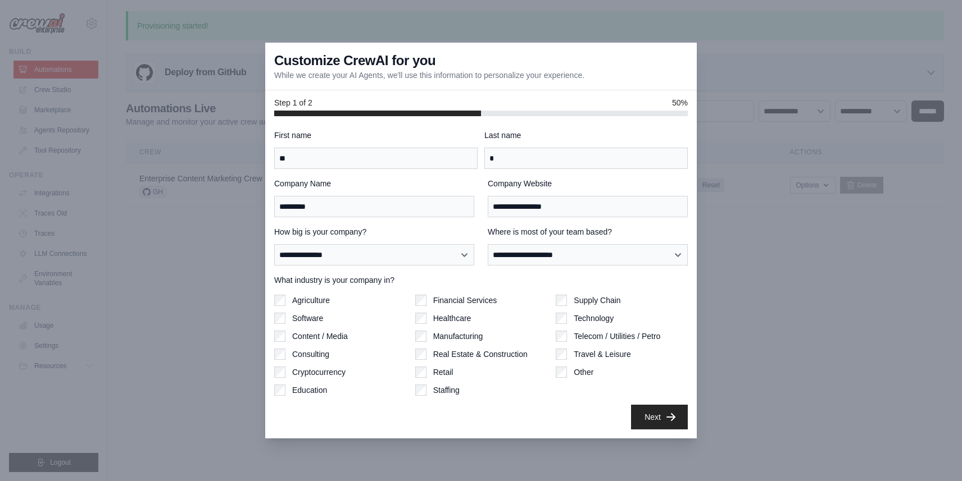
click at [509, 416] on div "Next" at bounding box center [480, 417] width 413 height 25
click at [653, 412] on button "Next" at bounding box center [659, 416] width 57 height 25
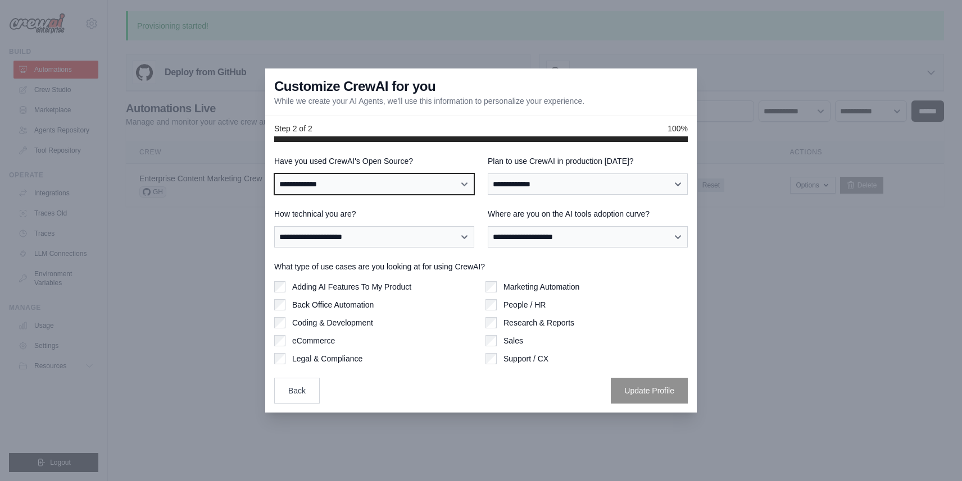
click at [389, 181] on select "**********" at bounding box center [374, 184] width 200 height 21
click at [400, 184] on select "**********" at bounding box center [374, 184] width 200 height 21
select select "**"
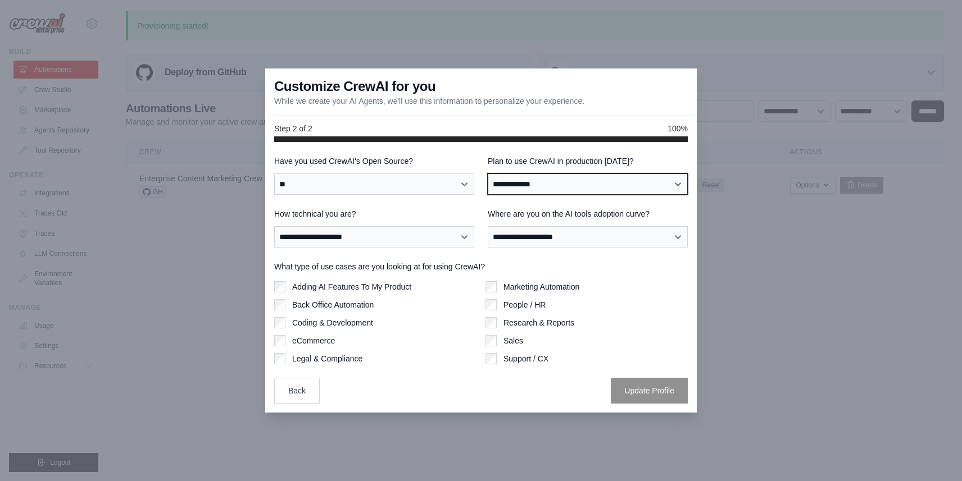
click at [504, 179] on select "**********" at bounding box center [588, 184] width 200 height 21
select select "*****"
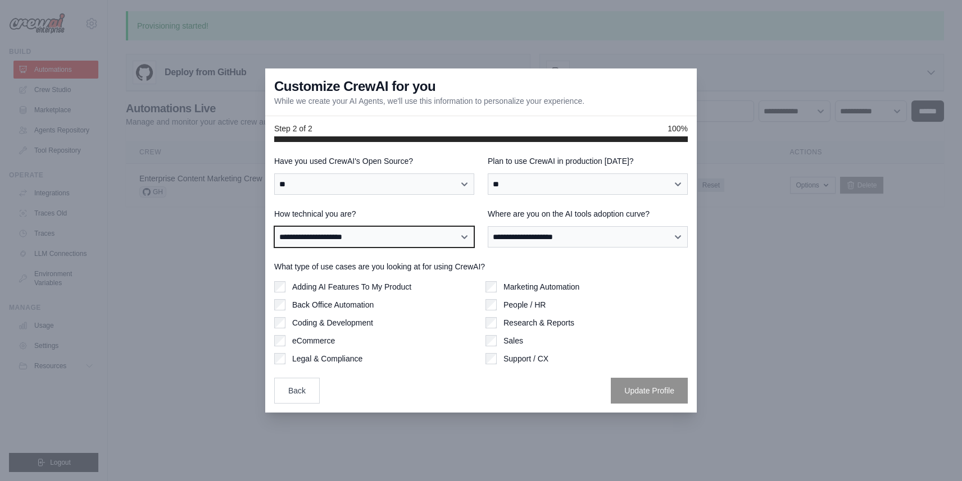
click at [382, 239] on select "**********" at bounding box center [374, 236] width 200 height 21
click at [395, 227] on select "**********" at bounding box center [374, 236] width 200 height 21
select select "**********"
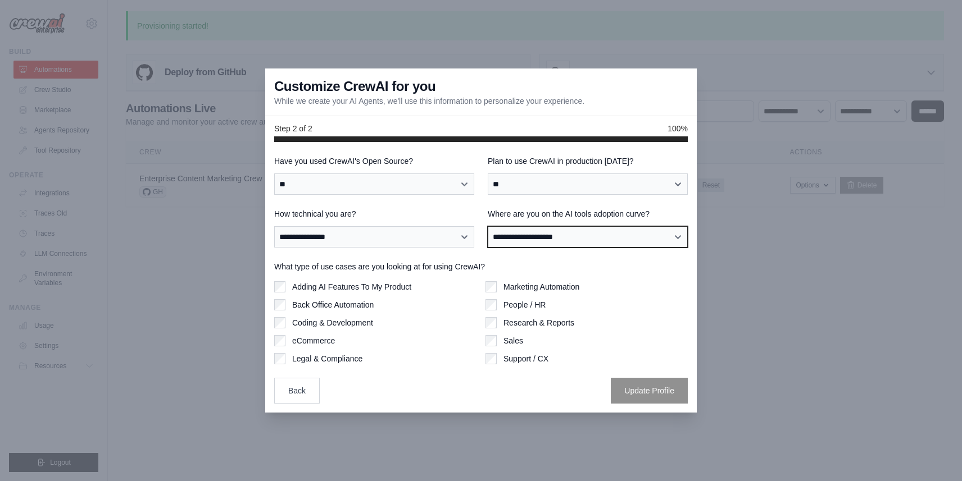
click at [546, 239] on select "**********" at bounding box center [588, 236] width 200 height 21
select select "**********"
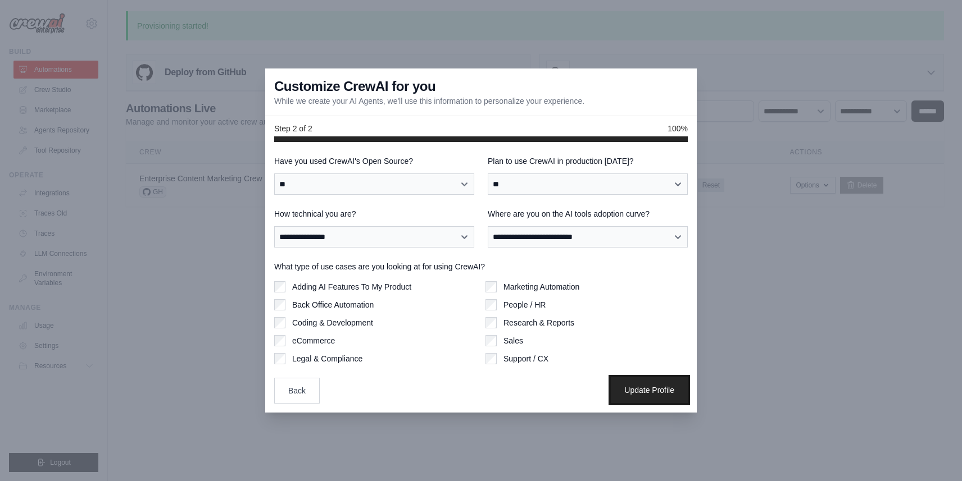
click at [666, 395] on button "Update Profile" at bounding box center [649, 390] width 77 height 26
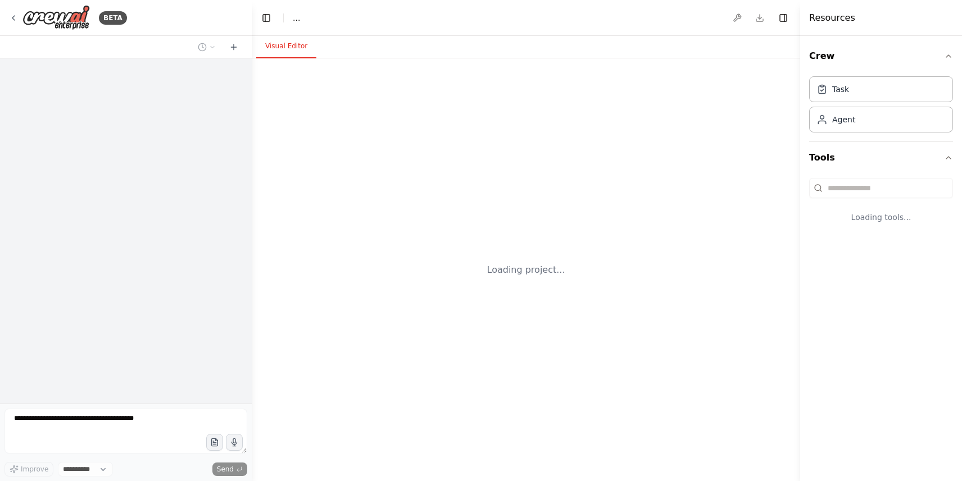
select select "****"
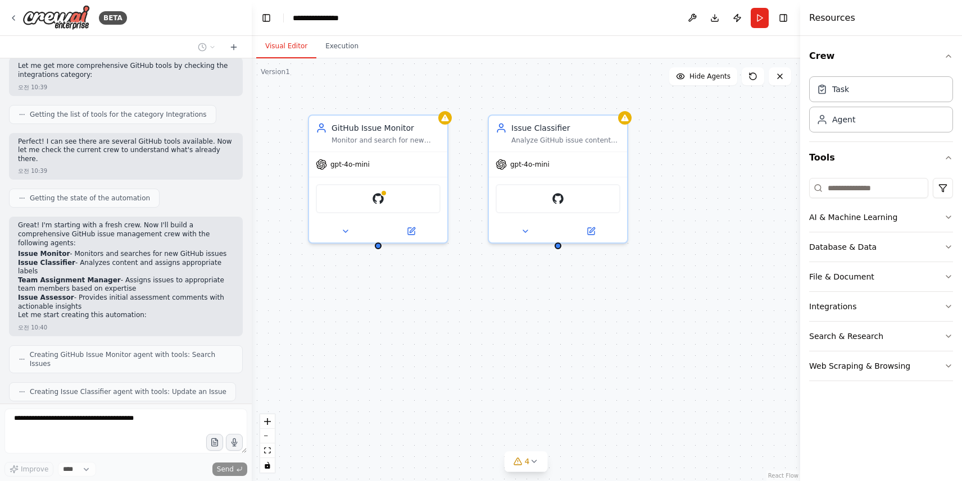
scroll to position [291, 0]
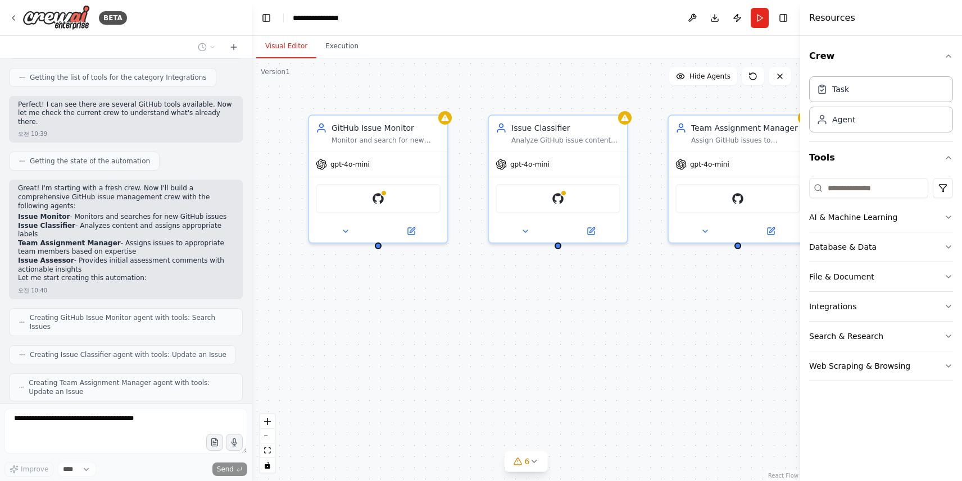
click at [20, 158] on icon at bounding box center [22, 161] width 7 height 7
click at [23, 158] on icon at bounding box center [22, 161] width 7 height 7
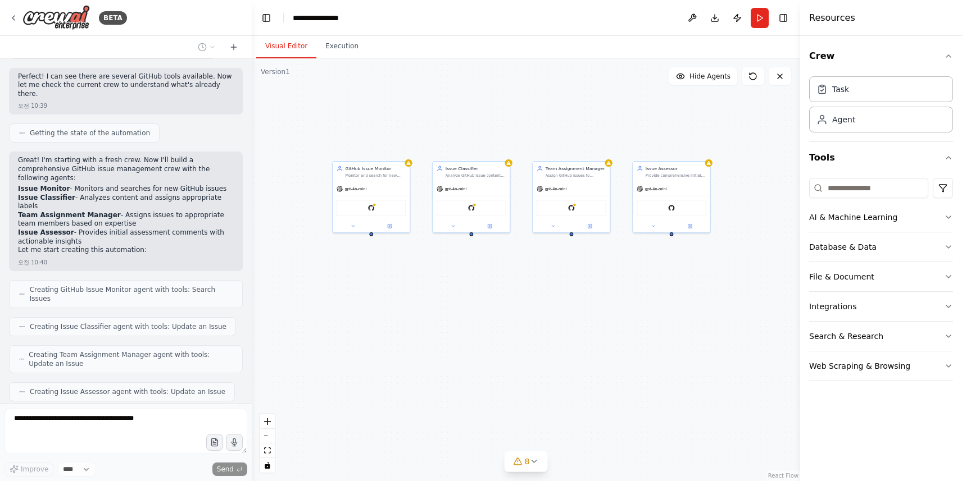
drag, startPoint x: 602, startPoint y: 371, endPoint x: 532, endPoint y: 325, distance: 83.8
click at [532, 325] on div "GitHub Issue Monitor Monitor and search for new GitHub issues in the {repositor…" at bounding box center [526, 269] width 548 height 423
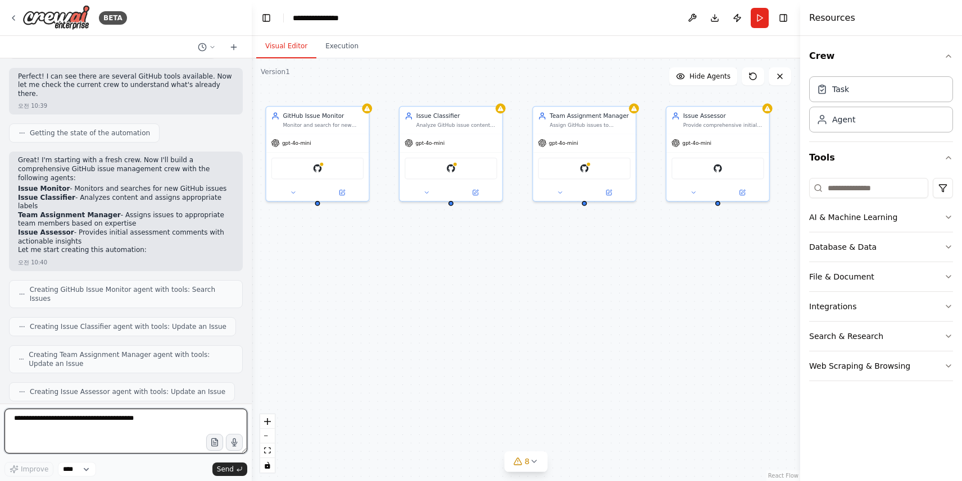
scroll to position [386, 0]
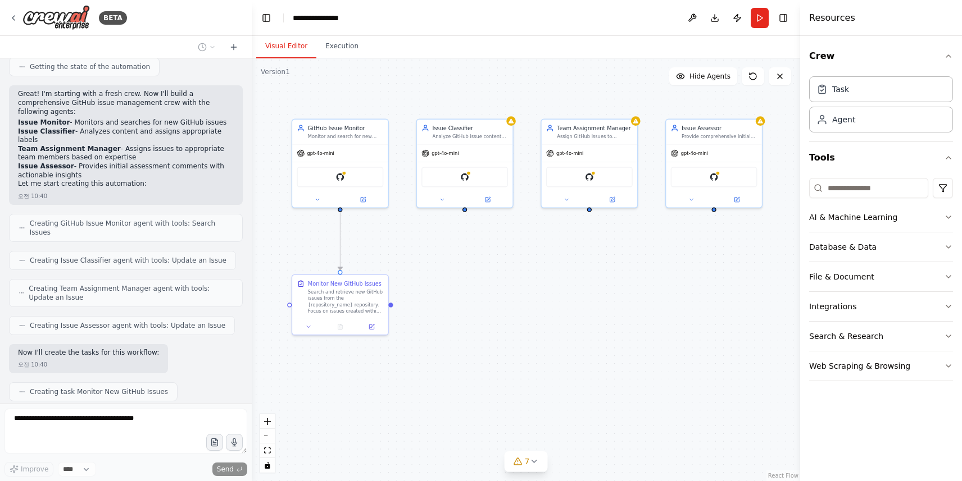
drag, startPoint x: 532, startPoint y: 325, endPoint x: 541, endPoint y: 323, distance: 8.6
click at [541, 323] on div ".deletable-edge-delete-btn { width: 20px; height: 20px; border: 0px solid #ffff…" at bounding box center [526, 269] width 548 height 423
click at [950, 217] on icon "button" at bounding box center [948, 217] width 9 height 9
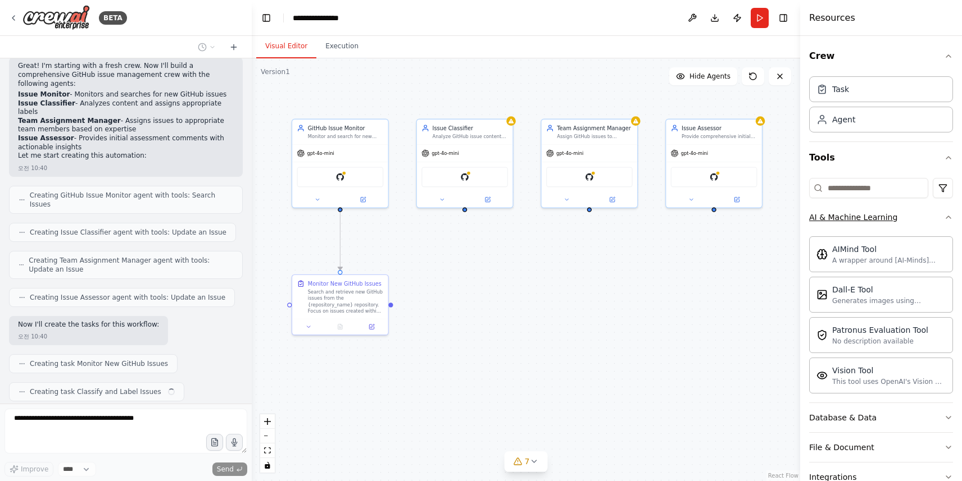
click at [950, 217] on icon "button" at bounding box center [948, 217] width 9 height 9
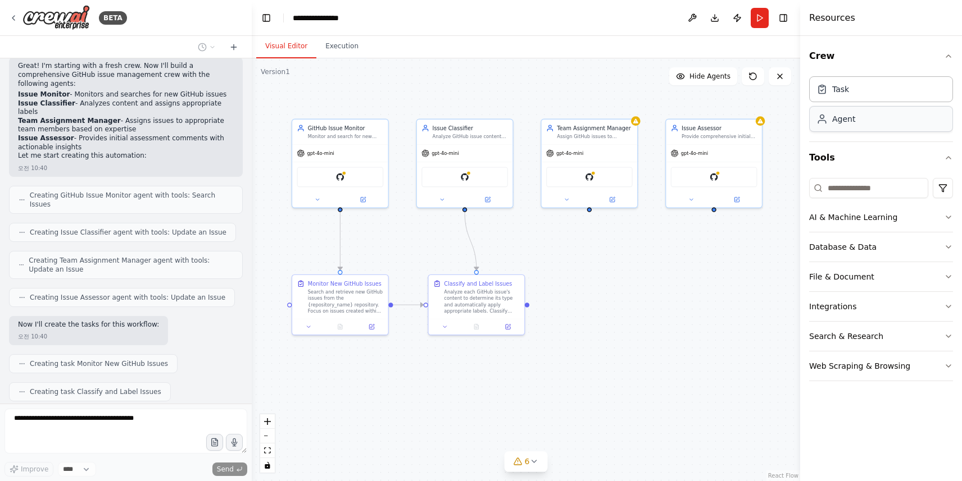
click at [877, 120] on div "Agent" at bounding box center [881, 119] width 144 height 26
click at [874, 122] on div "Agent" at bounding box center [881, 119] width 144 height 26
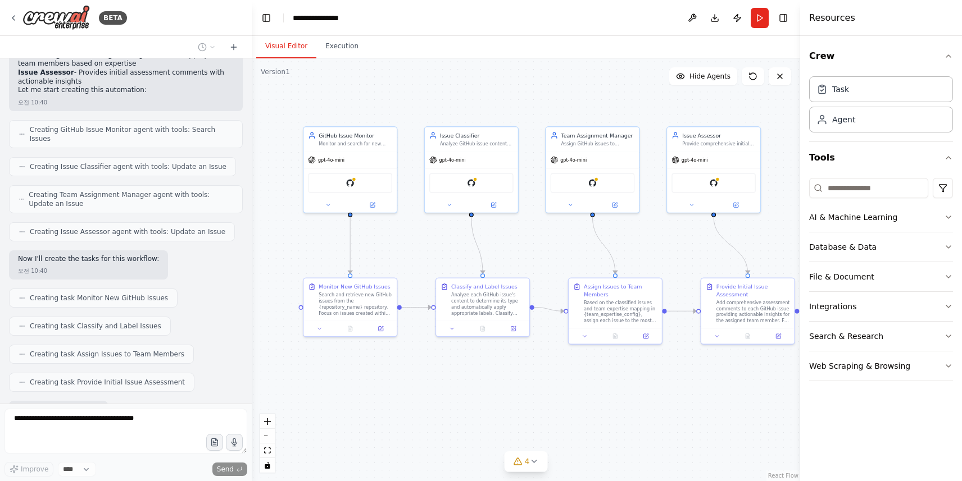
scroll to position [537, 0]
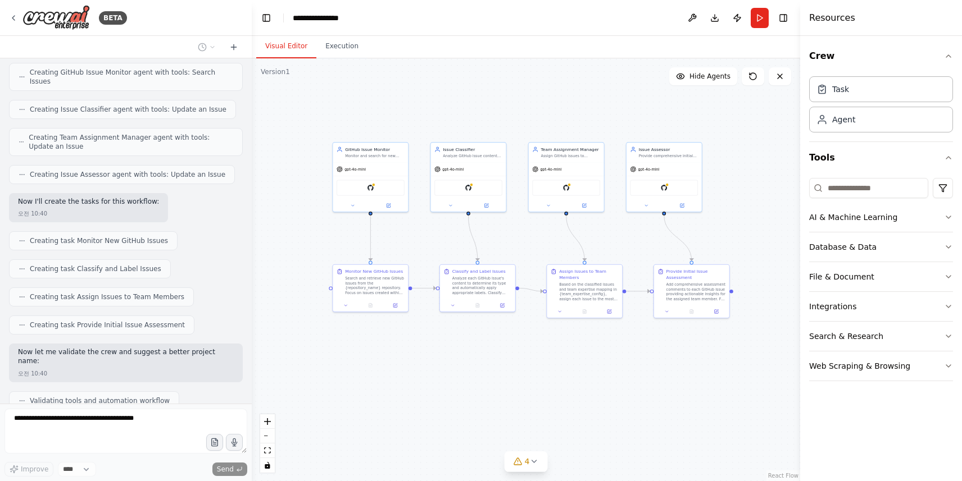
drag, startPoint x: 704, startPoint y: 395, endPoint x: 656, endPoint y: 359, distance: 59.8
click at [656, 359] on div ".deletable-edge-delete-btn { width: 20px; height: 20px; border: 0px solid #ffff…" at bounding box center [526, 269] width 548 height 423
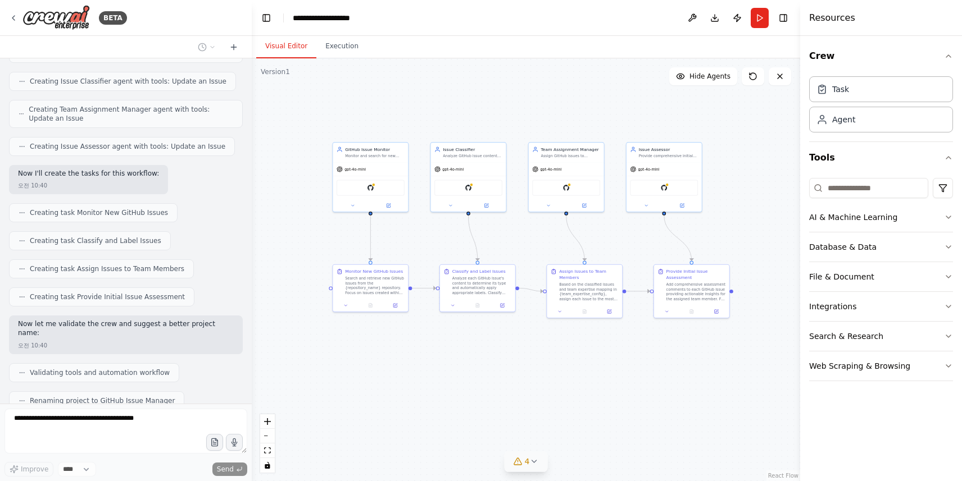
click at [531, 457] on icon at bounding box center [533, 461] width 9 height 9
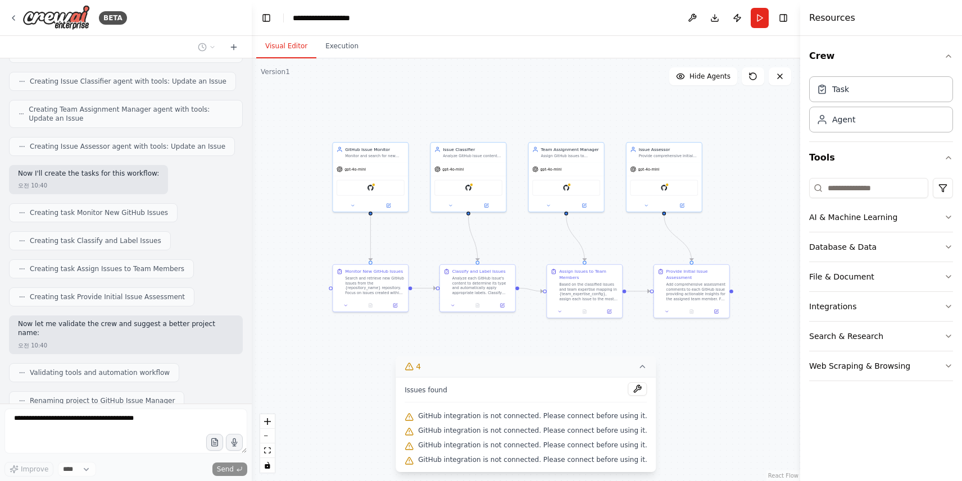
click at [575, 417] on span "GitHub integration is not connected. Please connect before using it." at bounding box center [532, 416] width 229 height 9
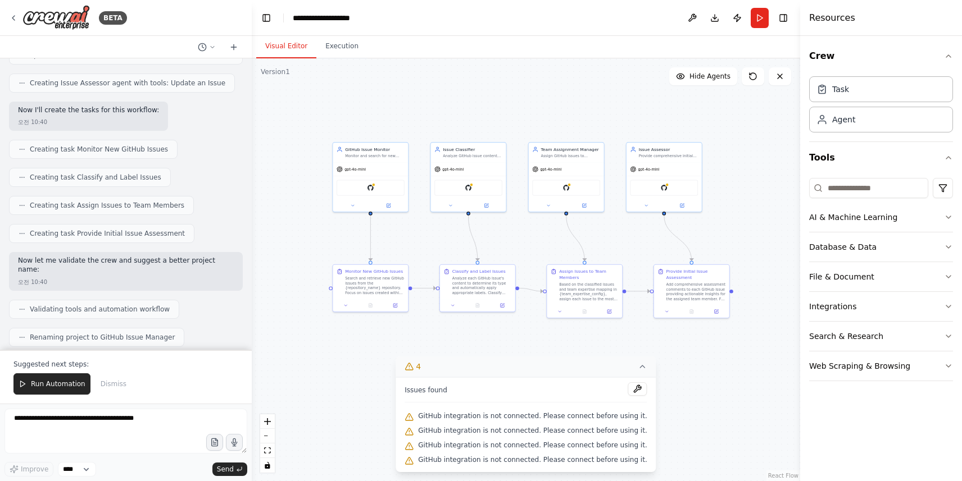
click at [638, 365] on icon at bounding box center [642, 366] width 9 height 9
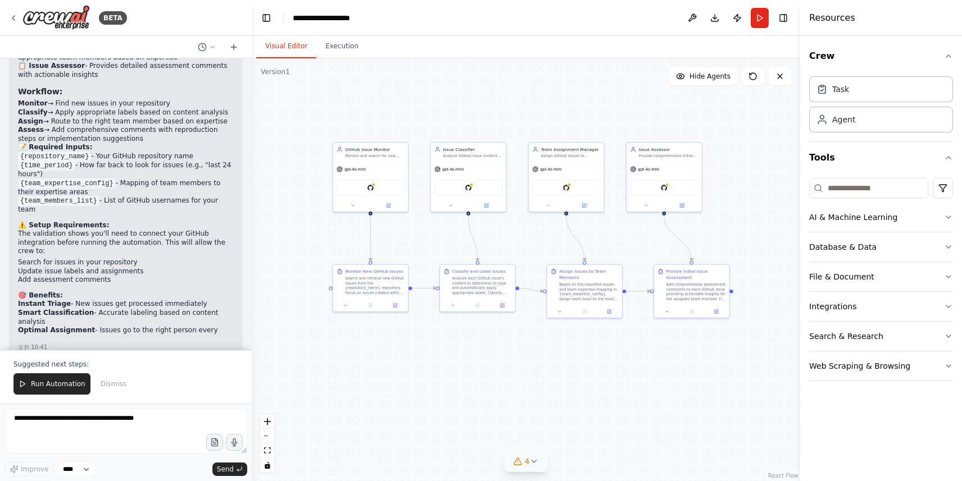
scroll to position [1055, 0]
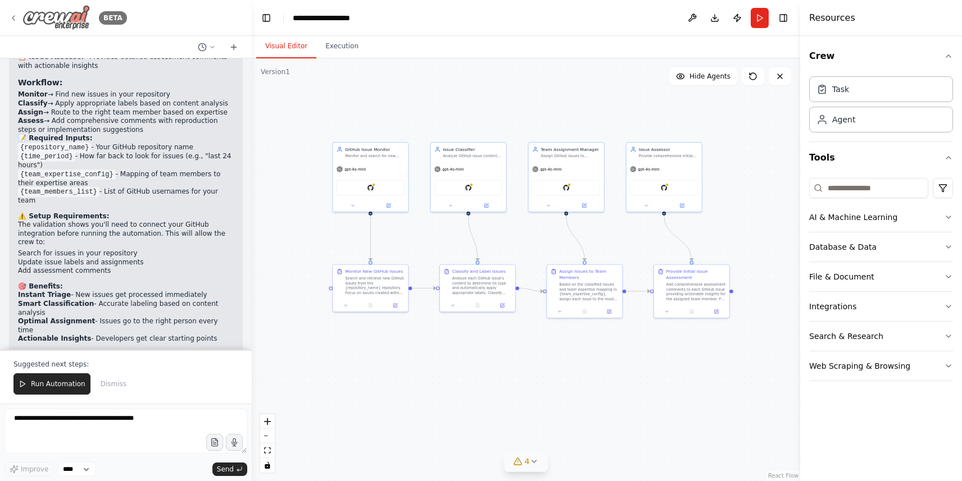
click at [16, 17] on icon at bounding box center [13, 17] width 9 height 9
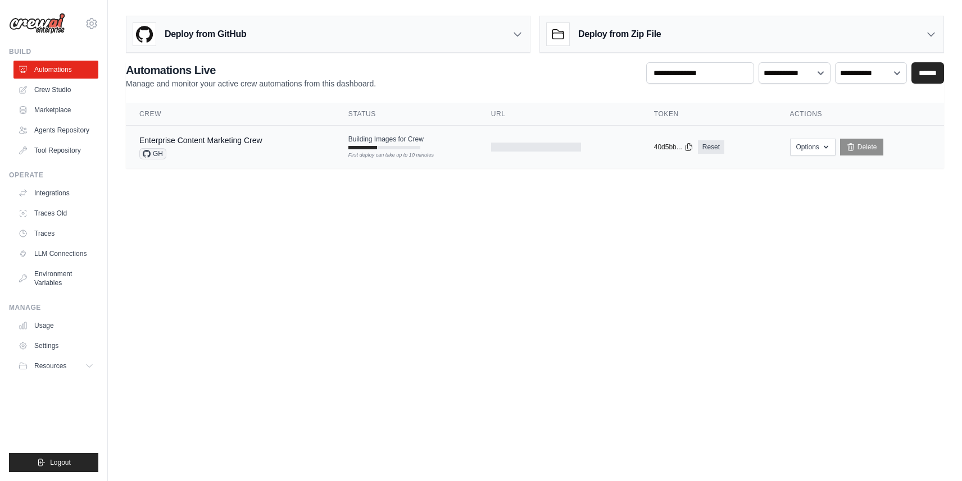
click at [261, 147] on div "Enterprise Content Marketing Crew GH" at bounding box center [230, 147] width 182 height 25
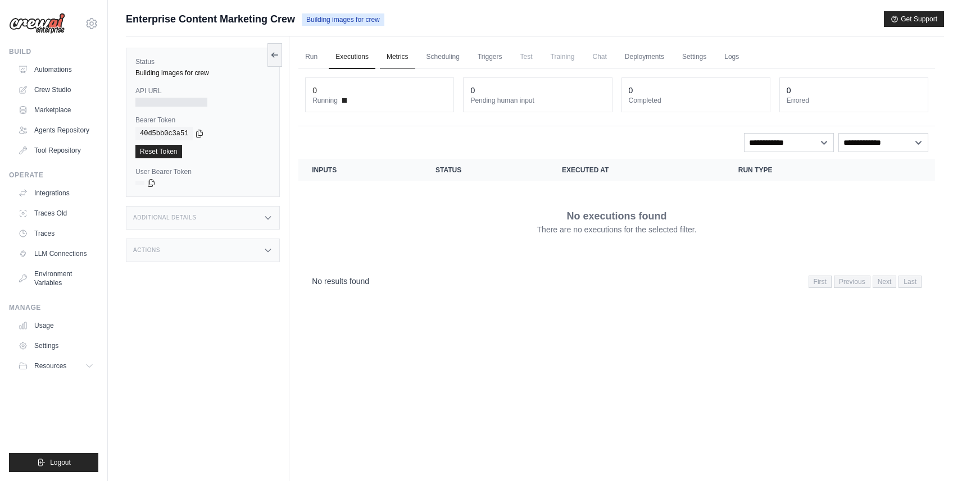
click at [397, 59] on link "Metrics" at bounding box center [397, 57] width 35 height 24
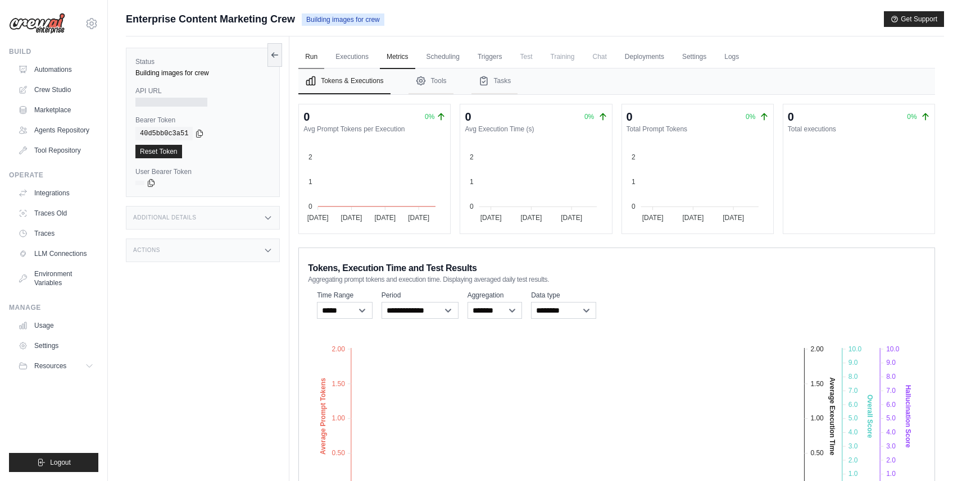
click at [309, 51] on link "Run" at bounding box center [311, 57] width 26 height 24
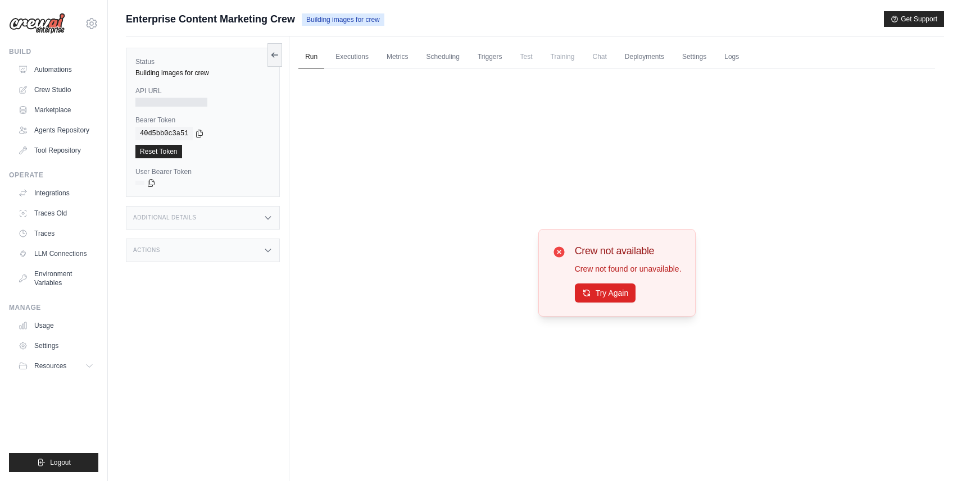
drag, startPoint x: 365, startPoint y: 17, endPoint x: 278, endPoint y: 21, distance: 87.1
click at [278, 21] on div "Enterprise Content Marketing Crew Building images for crew Get Support" at bounding box center [535, 19] width 818 height 16
click at [597, 299] on button "Try Again" at bounding box center [605, 292] width 61 height 19
click at [184, 103] on div at bounding box center [171, 102] width 72 height 9
drag, startPoint x: 136, startPoint y: 171, endPoint x: 182, endPoint y: 171, distance: 46.1
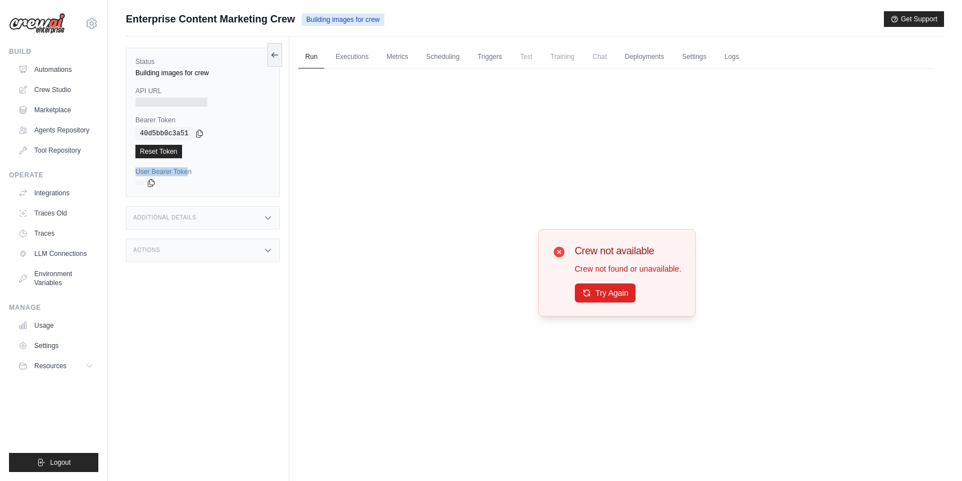
click at [182, 171] on label "User Bearer Token" at bounding box center [202, 171] width 135 height 9
click at [258, 223] on div "Additional Details" at bounding box center [203, 218] width 154 height 24
click at [257, 324] on div "Actions" at bounding box center [203, 317] width 154 height 24
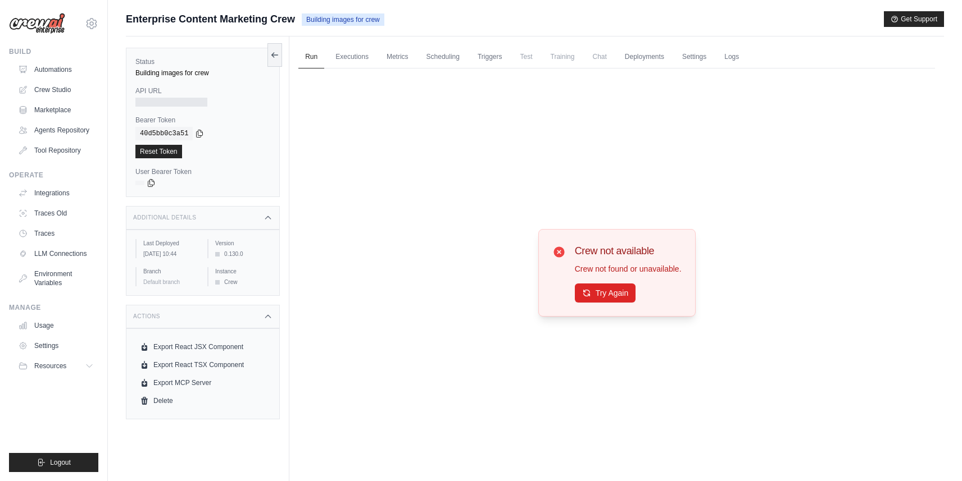
drag, startPoint x: 122, startPoint y: 15, endPoint x: 276, endPoint y: 22, distance: 154.1
click at [276, 23] on div "Submit a support request Describe your issue or question * Please be specific a…" at bounding box center [535, 264] width 854 height 507
click at [279, 51] on button at bounding box center [274, 55] width 15 height 24
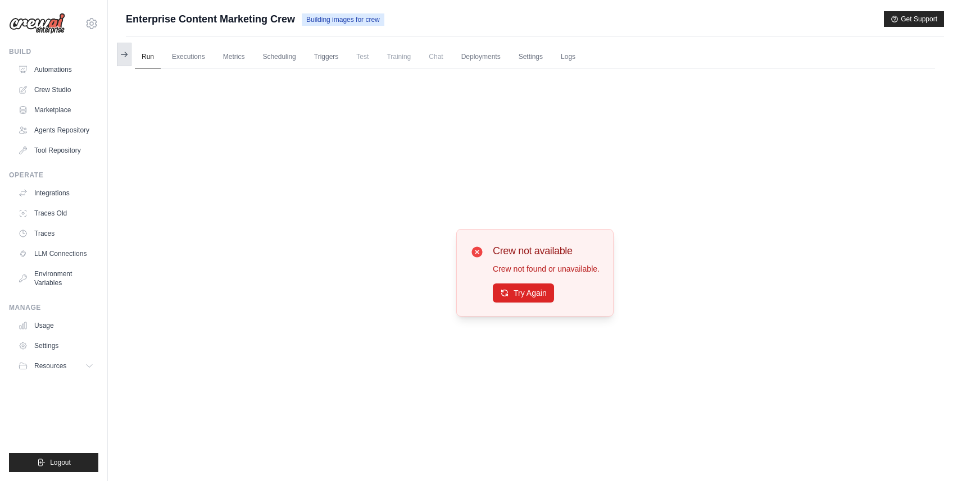
click at [127, 51] on icon at bounding box center [124, 54] width 9 height 9
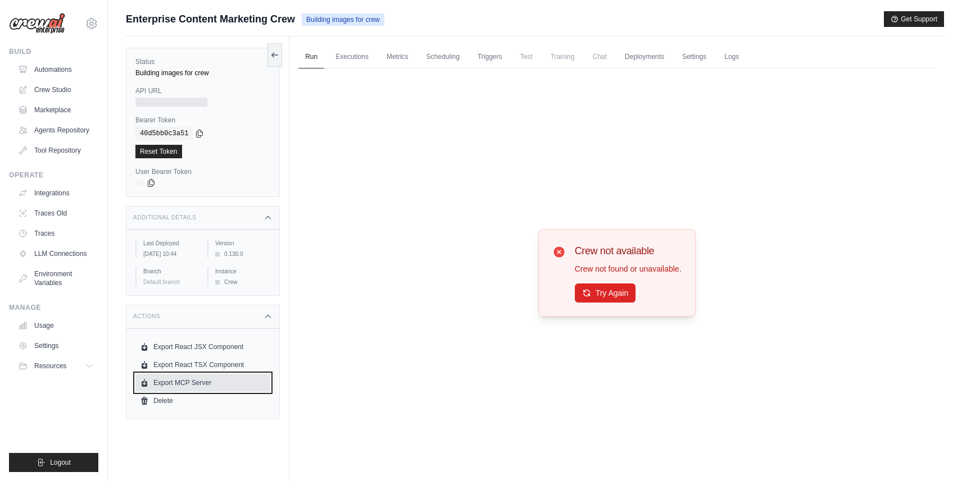
click at [189, 392] on link "Export MCP Server" at bounding box center [202, 383] width 135 height 18
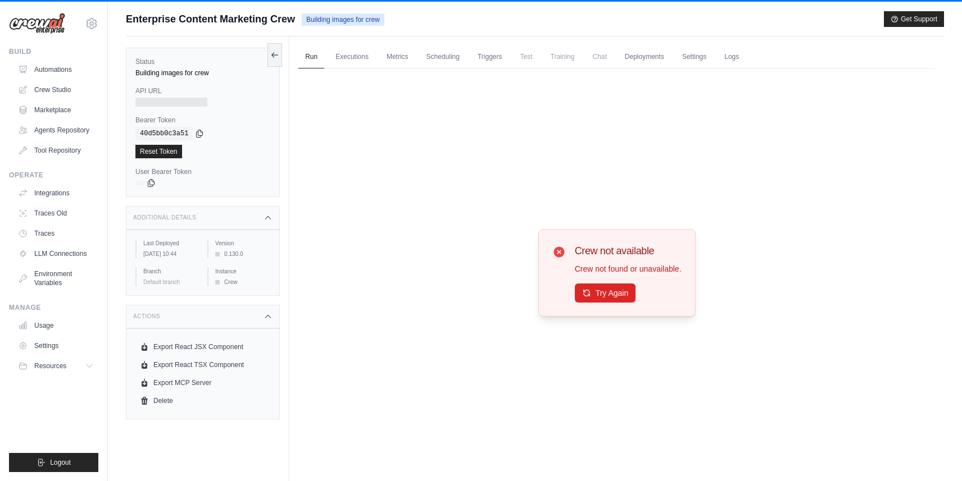
click at [562, 250] on icon at bounding box center [558, 252] width 11 height 11
click at [539, 253] on div "Crew not available Crew not found or unavailable. Try Again" at bounding box center [616, 273] width 636 height 409
drag, startPoint x: 696, startPoint y: 230, endPoint x: 527, endPoint y: 349, distance: 206.5
click at [527, 349] on div "Crew not available Crew not found or unavailable. Try Again" at bounding box center [616, 273] width 636 height 409
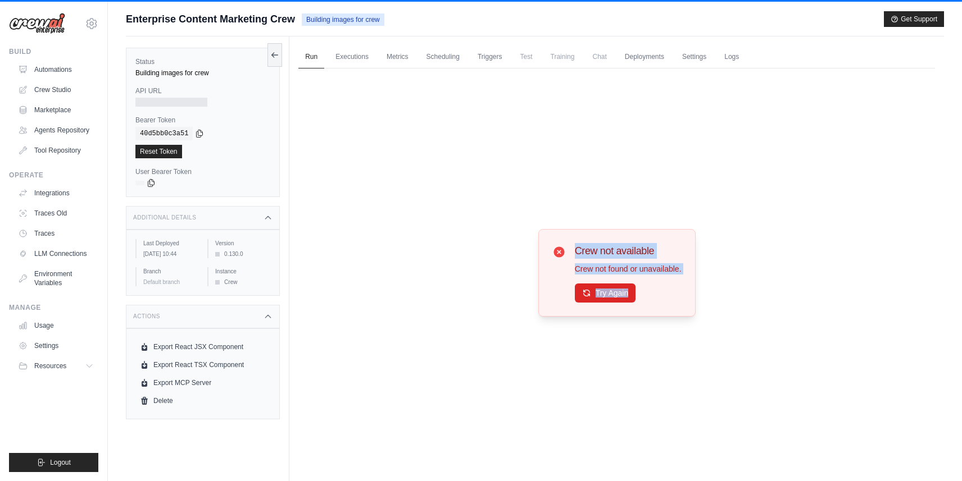
drag, startPoint x: 527, startPoint y: 349, endPoint x: 646, endPoint y: 230, distance: 168.0
click at [646, 230] on div "Crew not available Crew not found or unavailable. Try Again" at bounding box center [616, 273] width 636 height 409
click at [658, 175] on div "Crew not available Crew not found or unavailable. Try Again" at bounding box center [616, 273] width 636 height 409
drag, startPoint x: 126, startPoint y: 15, endPoint x: 281, endPoint y: 15, distance: 155.0
click at [282, 16] on div "Enterprise Content Marketing Crew Building images for crew" at bounding box center [255, 19] width 258 height 16
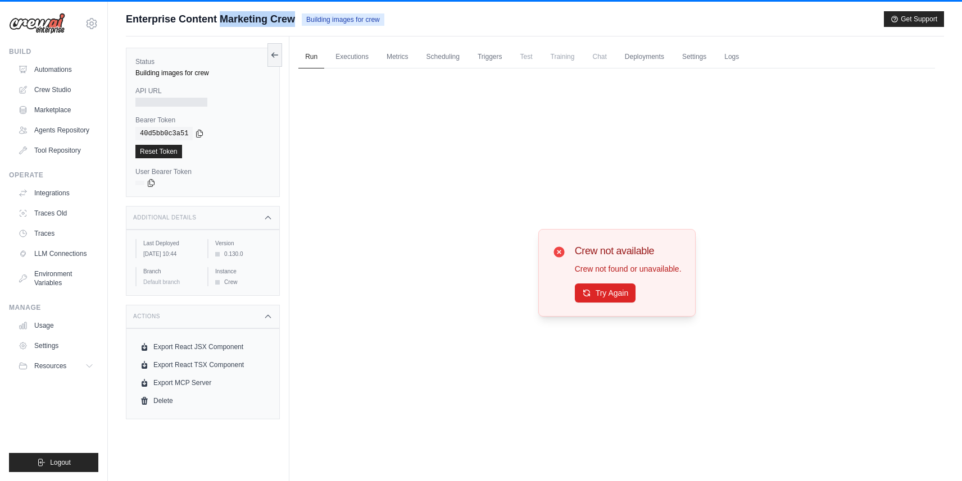
copy div "Enterprise Content Marketing Crew"
click at [352, 61] on link "Executions" at bounding box center [352, 57] width 47 height 24
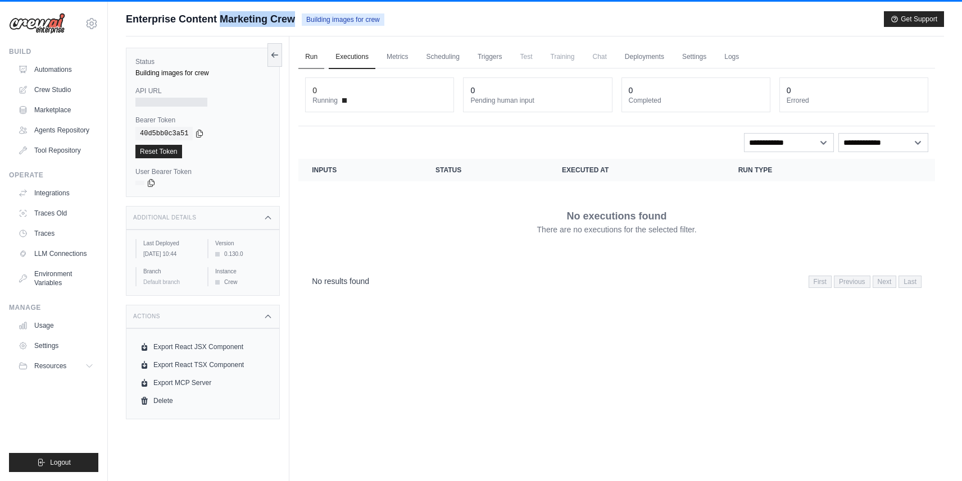
click at [322, 55] on link "Run" at bounding box center [311, 57] width 26 height 24
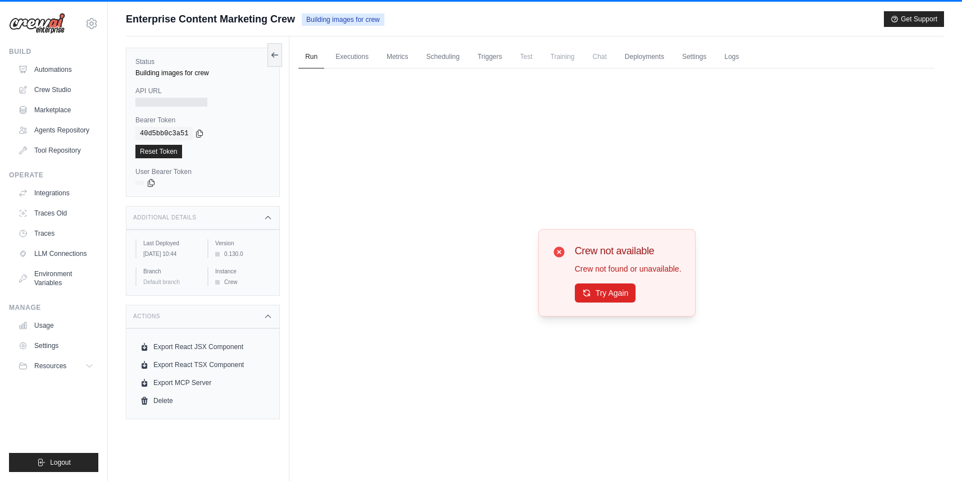
click at [408, 173] on div "Crew not available Crew not found or unavailable. Try Again" at bounding box center [616, 273] width 636 height 409
click at [61, 66] on link "Automations" at bounding box center [57, 70] width 85 height 18
